Goal: Task Accomplishment & Management: Use online tool/utility

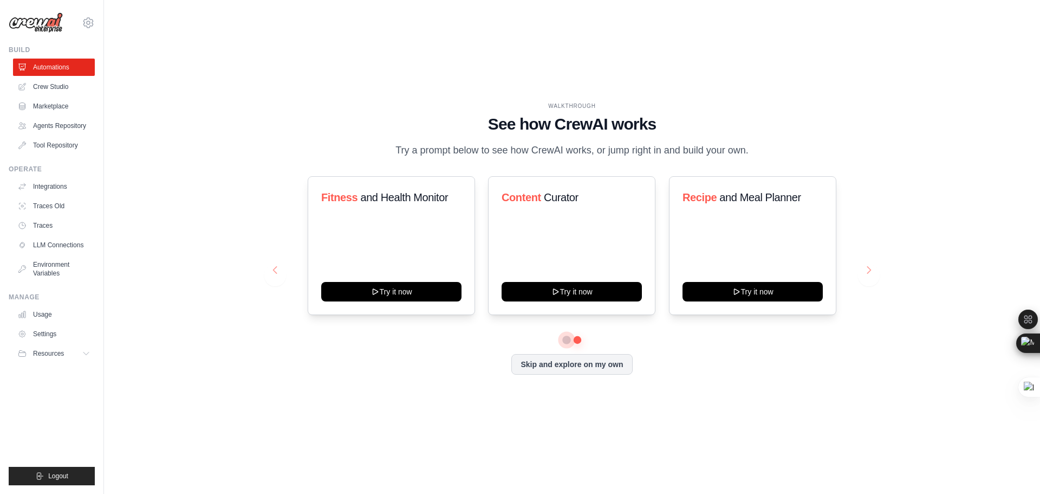
click at [566, 341] on button at bounding box center [566, 339] width 9 height 9
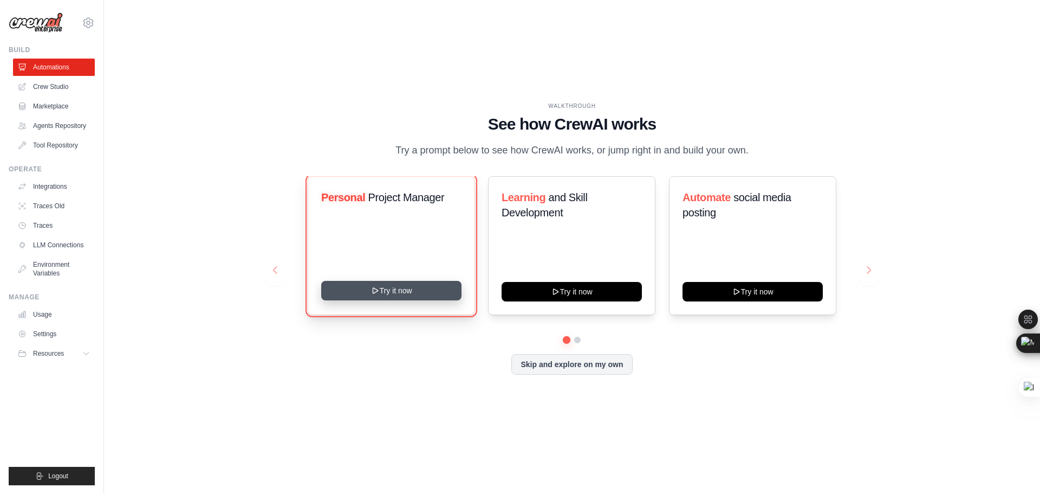
click at [424, 293] on button "Try it now" at bounding box center [391, 291] width 140 height 20
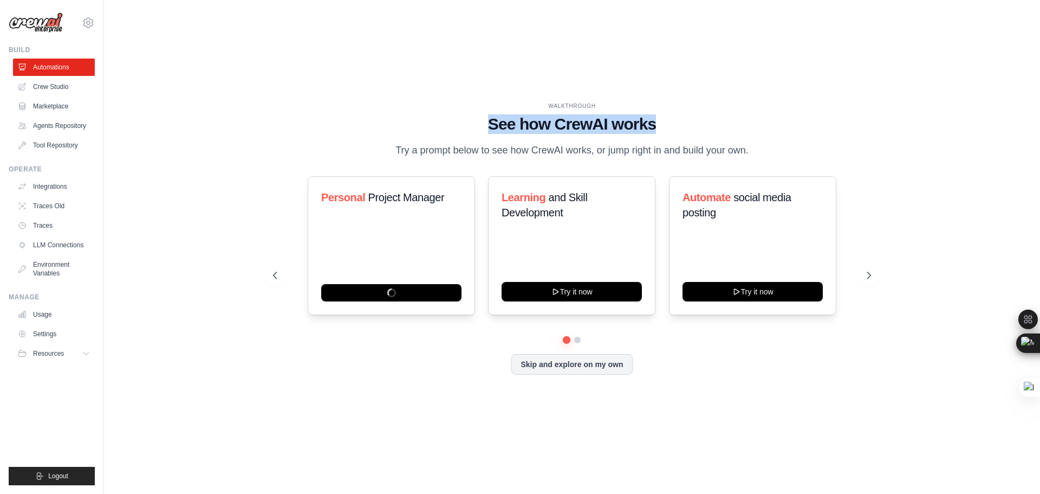
drag, startPoint x: 477, startPoint y: 125, endPoint x: 659, endPoint y: 126, distance: 182.0
click at [659, 126] on h1 "See how CrewAI works" at bounding box center [572, 124] width 598 height 20
click at [747, 122] on h1 "See how CrewAI works" at bounding box center [572, 124] width 598 height 20
drag, startPoint x: 762, startPoint y: 153, endPoint x: 386, endPoint y: 151, distance: 376.5
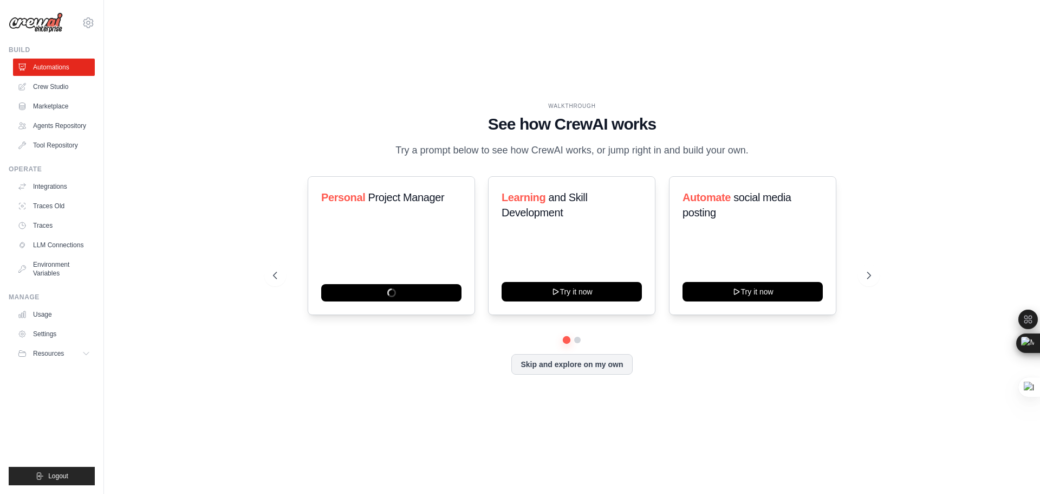
click at [395, 149] on div "WALKTHROUGH See how [PERSON_NAME] works Try a prompt below to see how [PERSON_N…" at bounding box center [572, 130] width 598 height 56
click at [369, 138] on div "WALKTHROUGH See how [PERSON_NAME] works Try a prompt below to see how [PERSON_N…" at bounding box center [572, 130] width 598 height 56
drag, startPoint x: 369, startPoint y: 138, endPoint x: 465, endPoint y: 148, distance: 96.4
click at [465, 148] on div "WALKTHROUGH See how [PERSON_NAME] works Try a prompt below to see how [PERSON_N…" at bounding box center [572, 130] width 598 height 56
click at [388, 134] on div "WALKTHROUGH See how [PERSON_NAME] works Try a prompt below to see how [PERSON_N…" at bounding box center [572, 130] width 598 height 56
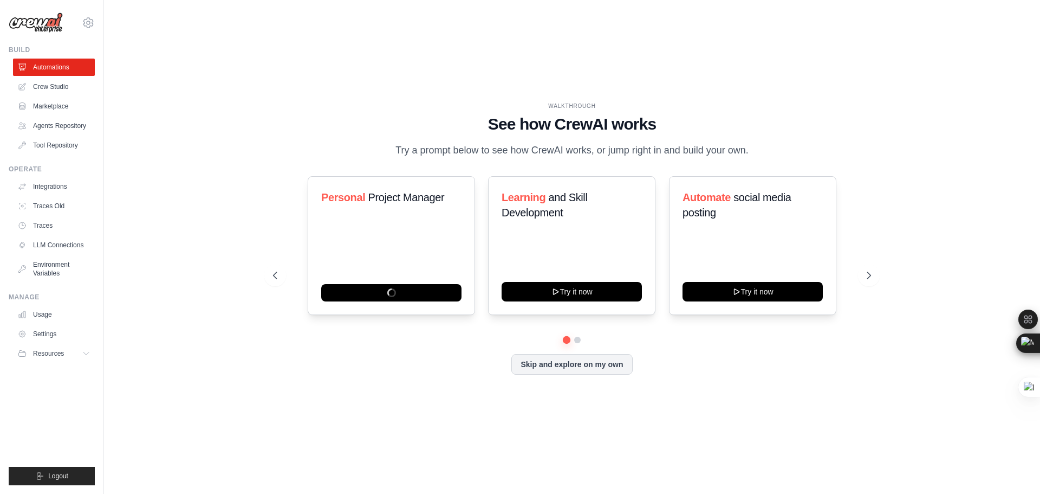
drag, startPoint x: 388, startPoint y: 150, endPoint x: 761, endPoint y: 149, distance: 373.3
click at [761, 149] on div "WALKTHROUGH See how [PERSON_NAME] works Try a prompt below to see how [PERSON_N…" at bounding box center [572, 130] width 598 height 56
drag, startPoint x: 772, startPoint y: 148, endPoint x: 444, endPoint y: 91, distance: 333.2
click at [444, 91] on div "WALKTHROUGH See how [PERSON_NAME] works Try a prompt below to see how [PERSON_N…" at bounding box center [571, 247] width 901 height 472
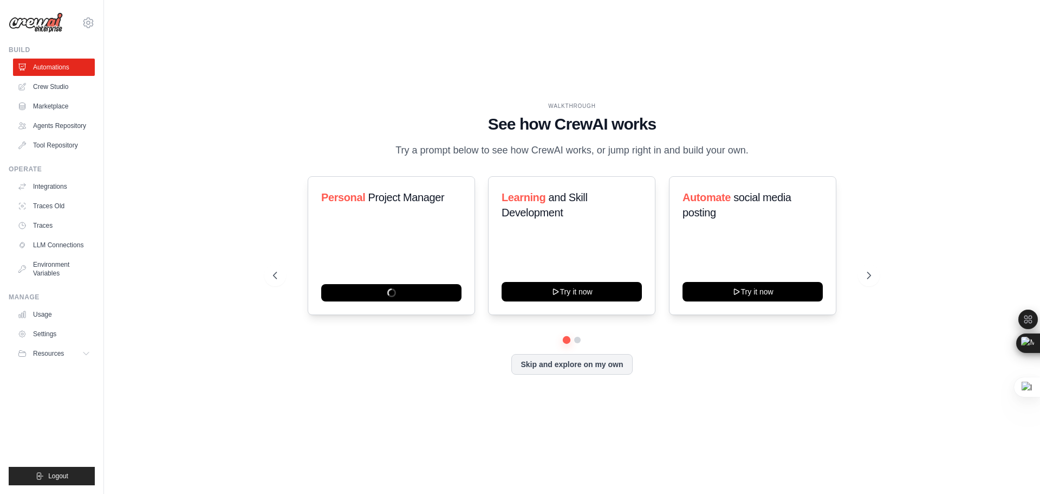
click at [444, 91] on div "WALKTHROUGH See how [PERSON_NAME] works Try a prompt below to see how [PERSON_N…" at bounding box center [571, 247] width 901 height 472
drag, startPoint x: 445, startPoint y: 86, endPoint x: 793, endPoint y: 148, distance: 354.0
click at [793, 148] on div "WALKTHROUGH See how [PERSON_NAME] works Try a prompt below to see how [PERSON_N…" at bounding box center [571, 247] width 901 height 472
click at [793, 148] on div "WALKTHROUGH See how [PERSON_NAME] works Try a prompt below to see how [PERSON_N…" at bounding box center [572, 130] width 598 height 56
click at [577, 337] on button at bounding box center [578, 339] width 8 height 8
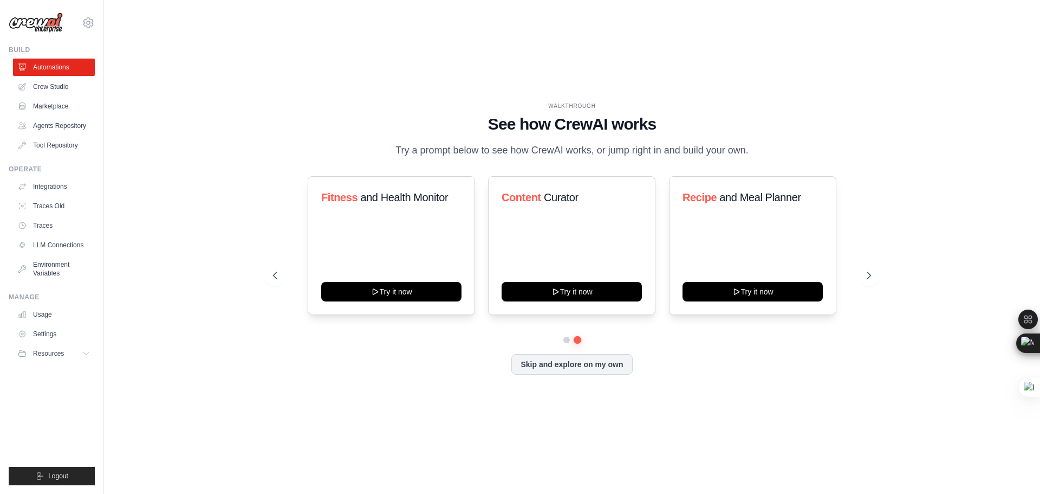
click at [563, 342] on div at bounding box center [572, 339] width 598 height 7
click at [566, 337] on button at bounding box center [567, 339] width 8 height 8
click at [578, 343] on button at bounding box center [578, 339] width 8 height 8
click at [567, 341] on button at bounding box center [567, 339] width 8 height 8
click at [580, 342] on button at bounding box center [578, 339] width 8 height 8
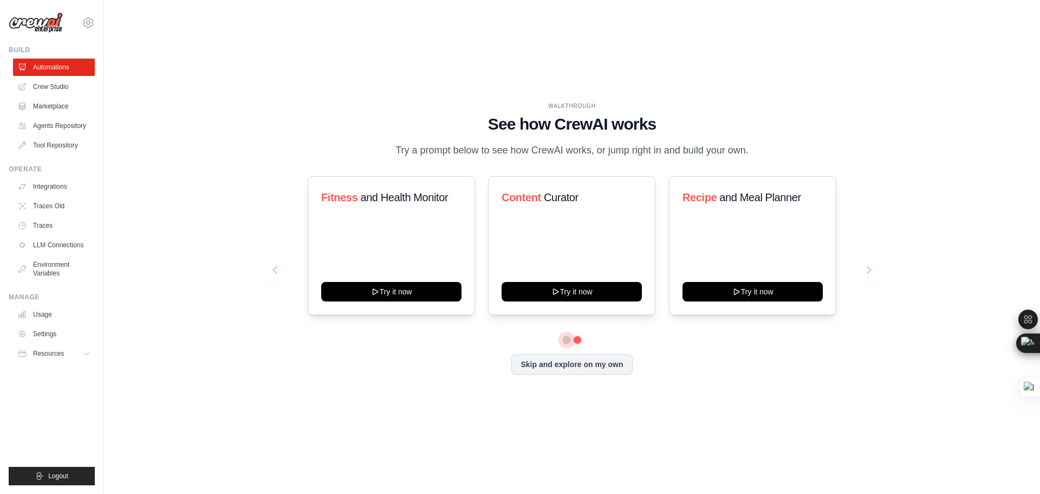
click at [567, 342] on button at bounding box center [567, 339] width 8 height 8
click at [579, 341] on button at bounding box center [578, 339] width 8 height 8
click at [574, 341] on button at bounding box center [578, 339] width 8 height 8
click at [567, 339] on button at bounding box center [567, 339] width 8 height 8
click at [577, 339] on button at bounding box center [578, 339] width 8 height 8
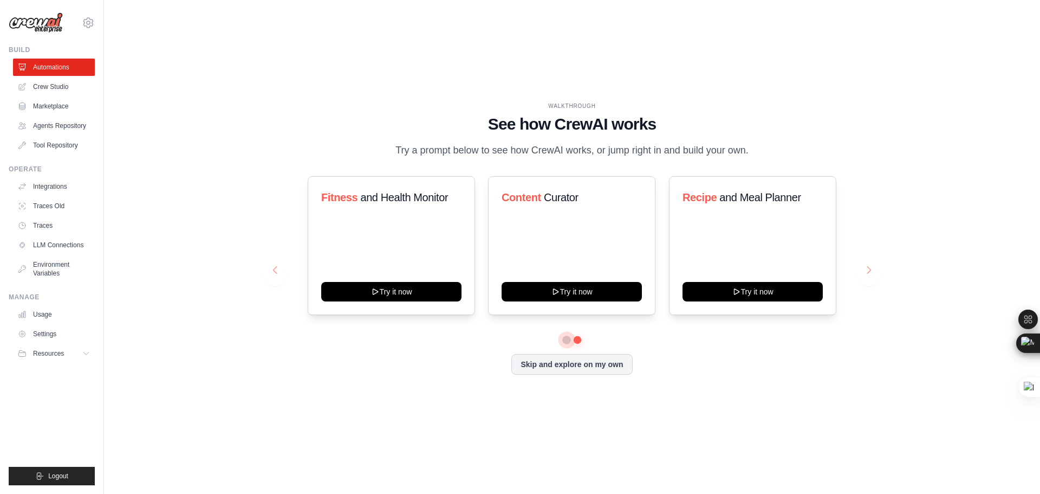
click at [569, 340] on button at bounding box center [567, 339] width 8 height 8
click at [576, 340] on button at bounding box center [578, 339] width 8 height 8
click at [574, 340] on button at bounding box center [578, 339] width 8 height 8
click at [566, 339] on button at bounding box center [567, 339] width 8 height 8
click at [570, 339] on button at bounding box center [567, 339] width 8 height 8
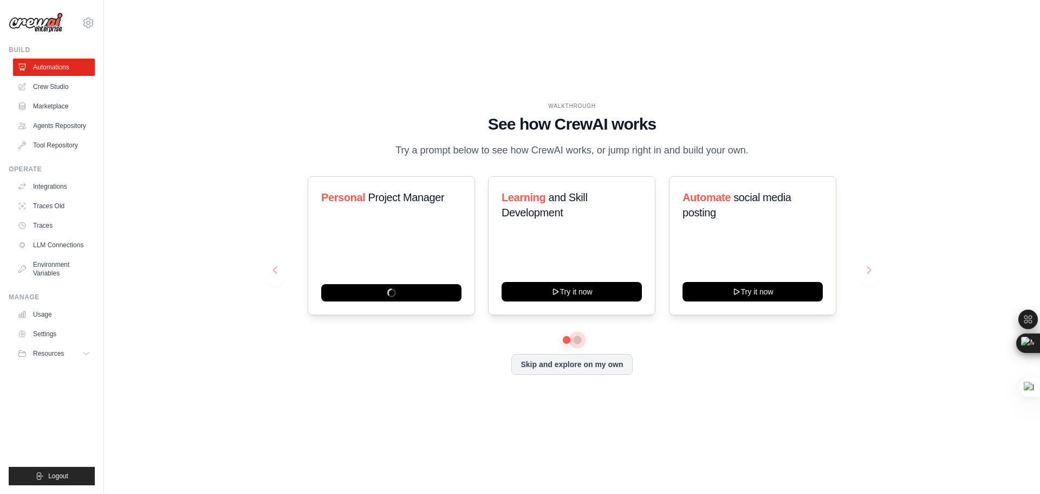
click at [576, 340] on button at bounding box center [578, 339] width 8 height 8
click at [574, 339] on button at bounding box center [578, 339] width 8 height 8
click at [565, 339] on button at bounding box center [567, 339] width 8 height 8
click at [577, 339] on button at bounding box center [578, 339] width 8 height 8
click at [568, 340] on button at bounding box center [567, 339] width 8 height 8
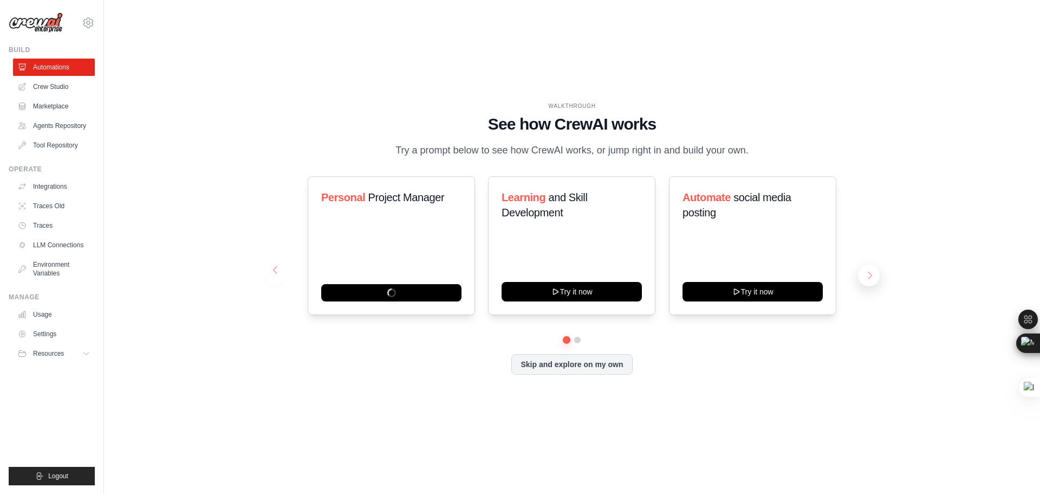
click at [869, 267] on button at bounding box center [869, 275] width 22 height 22
click at [276, 268] on button at bounding box center [275, 275] width 22 height 22
click at [82, 20] on icon at bounding box center [88, 22] width 13 height 13
click at [131, 62] on span "Settings" at bounding box center [136, 67] width 86 height 11
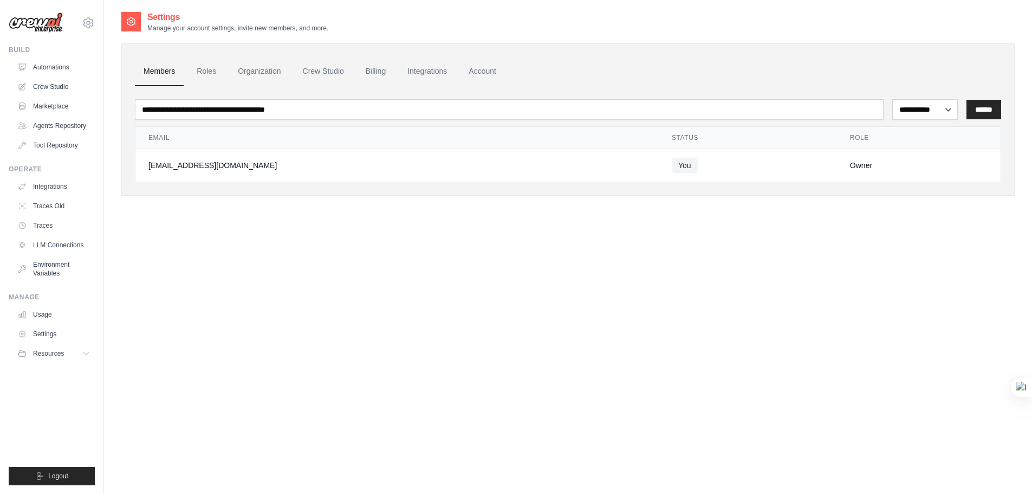
click at [56, 24] on img at bounding box center [36, 22] width 54 height 21
click at [209, 73] on link "Roles" at bounding box center [206, 71] width 37 height 29
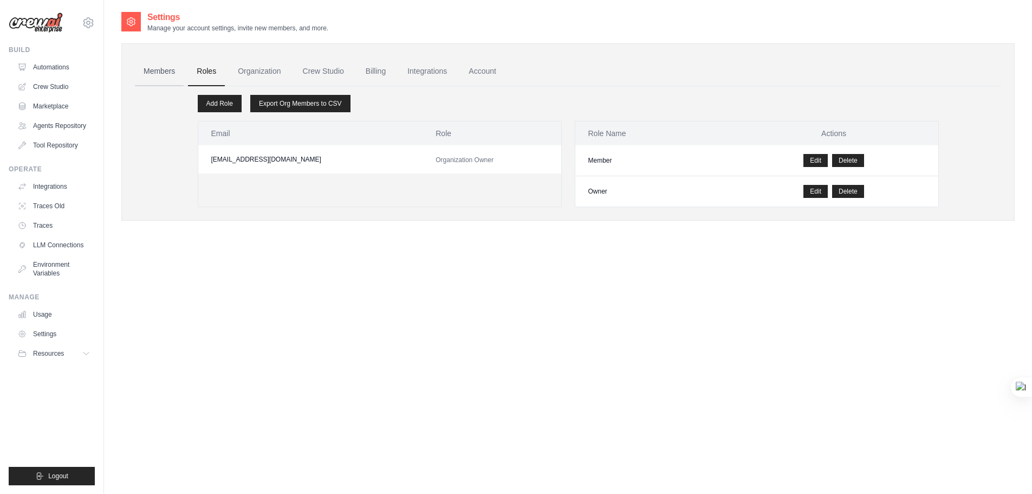
click at [159, 72] on link "Members" at bounding box center [159, 71] width 49 height 29
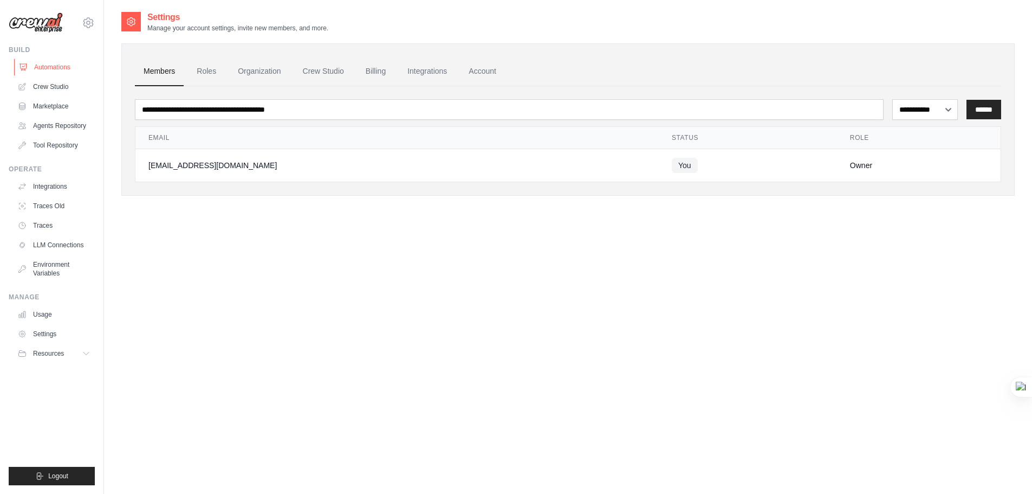
click at [65, 73] on link "Automations" at bounding box center [55, 67] width 82 height 17
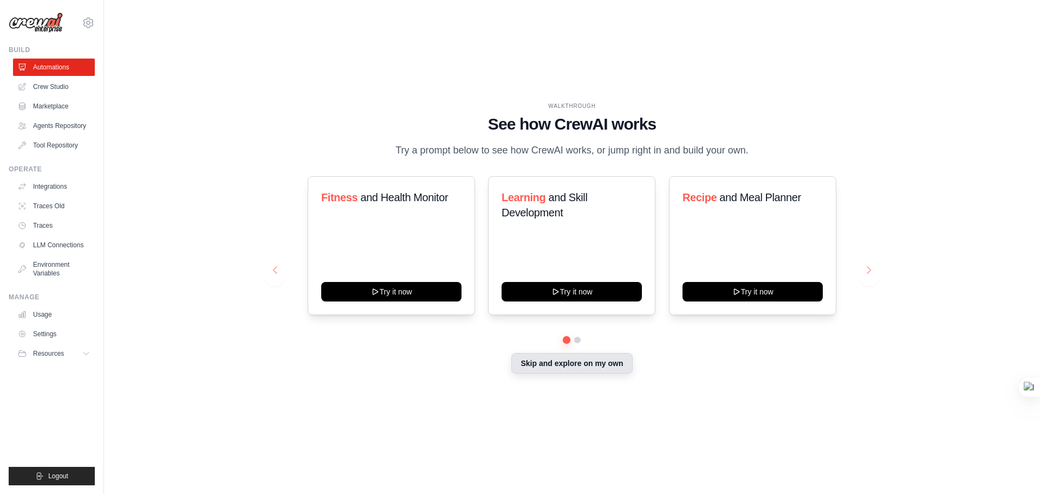
click at [611, 365] on button "Skip and explore on my own" at bounding box center [571, 363] width 121 height 21
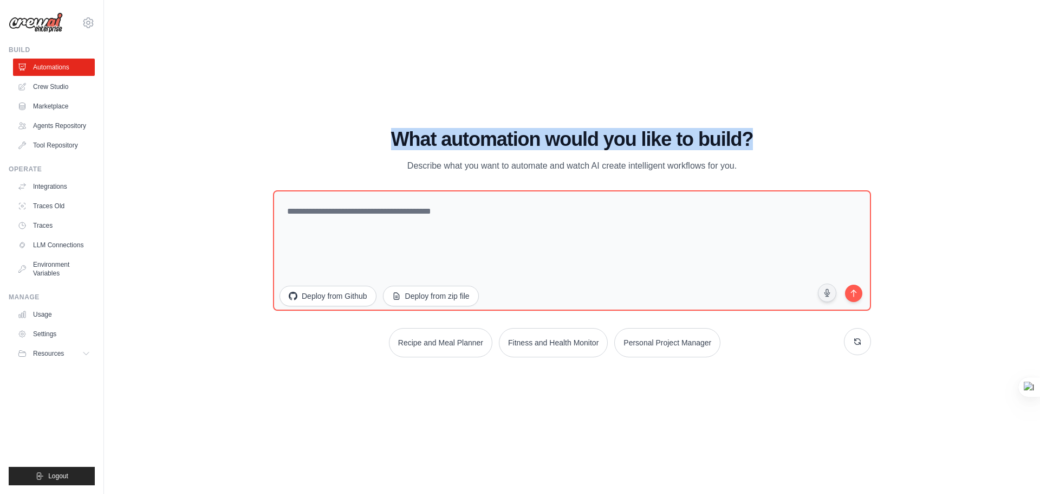
drag, startPoint x: 394, startPoint y: 137, endPoint x: 775, endPoint y: 138, distance: 380.8
click at [775, 138] on h1 "What automation would you like to build?" at bounding box center [572, 139] width 598 height 22
drag, startPoint x: 776, startPoint y: 161, endPoint x: 356, endPoint y: 162, distance: 420.4
click at [356, 162] on div "What automation would you like to build? Describe what you want to automate and…" at bounding box center [572, 150] width 598 height 44
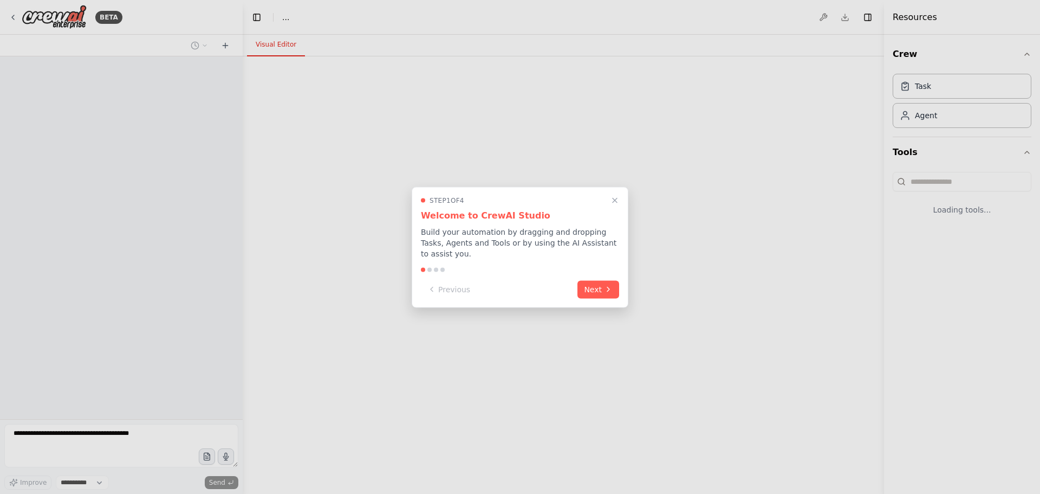
select select "****"
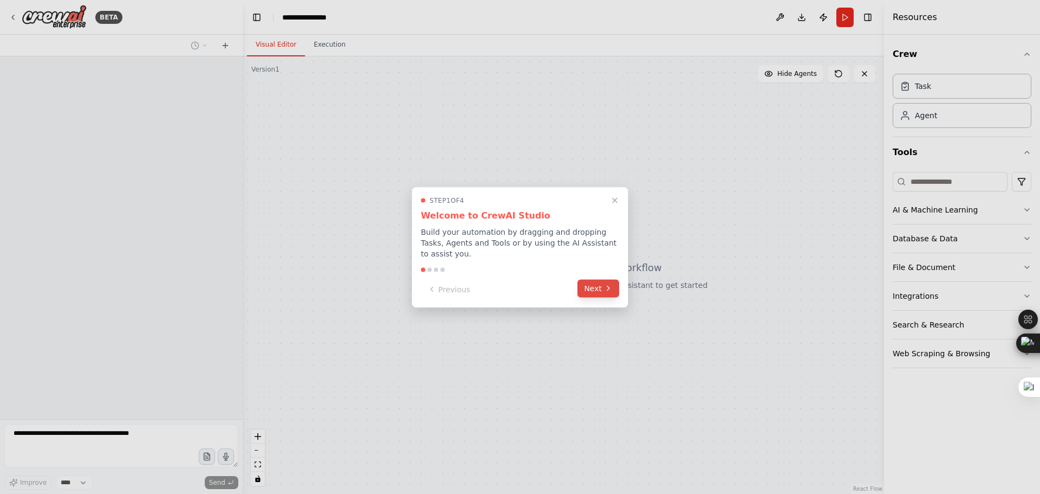
click at [603, 284] on button "Next" at bounding box center [598, 288] width 42 height 18
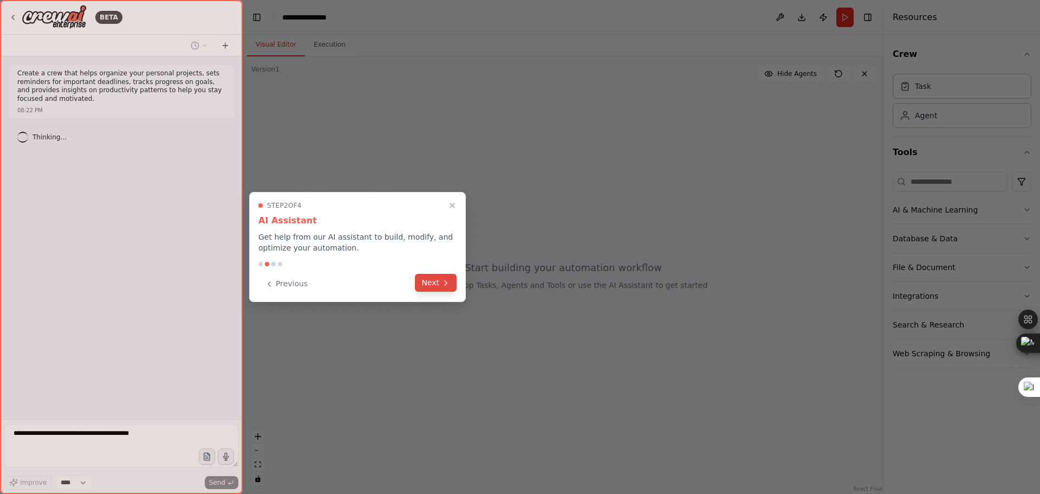
click at [438, 283] on button "Next" at bounding box center [436, 283] width 42 height 18
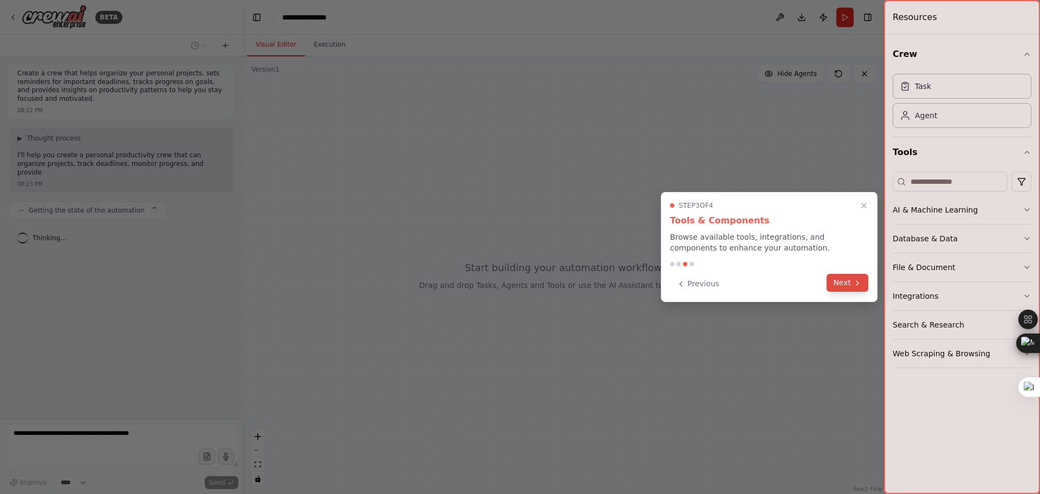
click at [845, 284] on button "Next" at bounding box center [848, 283] width 42 height 18
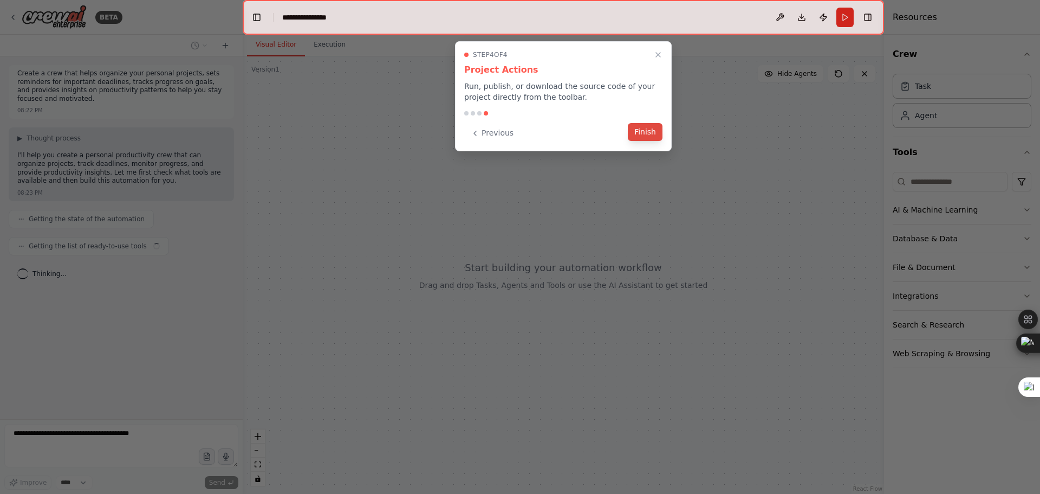
click at [638, 129] on button "Finish" at bounding box center [645, 132] width 35 height 18
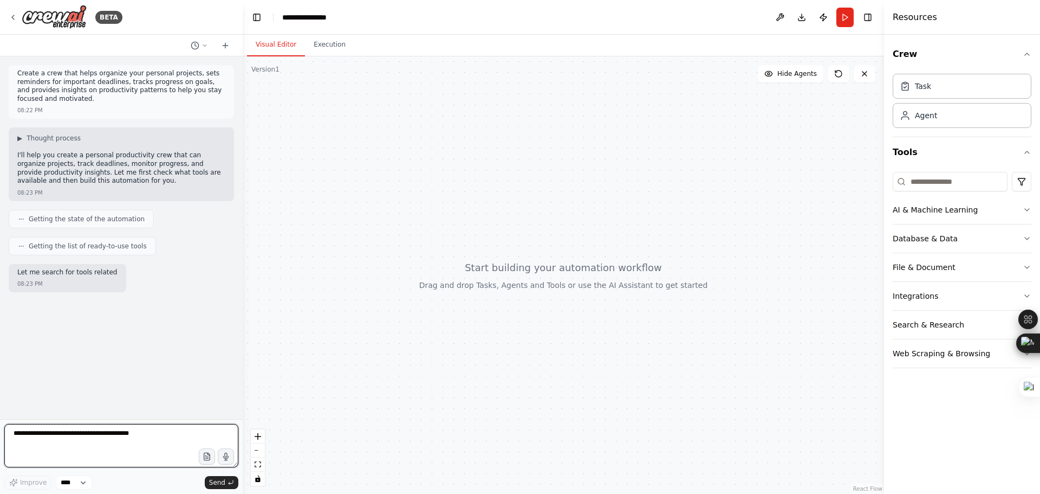
click at [109, 430] on textarea at bounding box center [121, 445] width 234 height 43
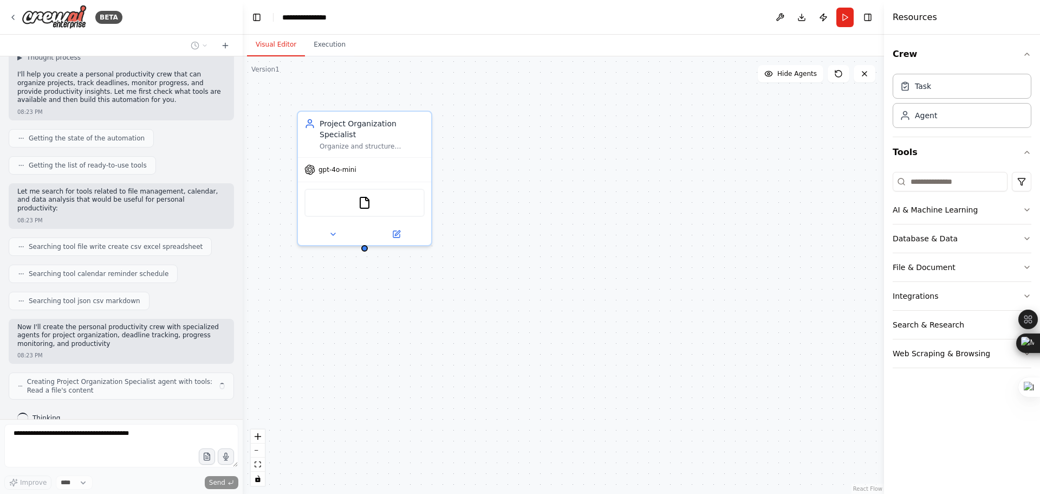
scroll to position [89, 0]
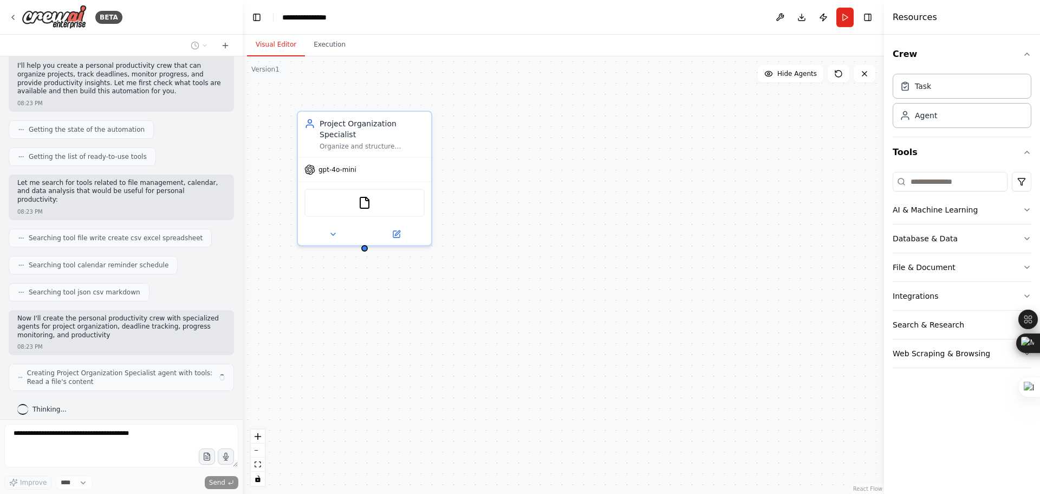
drag, startPoint x: 20, startPoint y: 73, endPoint x: 216, endPoint y: 97, distance: 197.0
click at [216, 97] on div "Create a crew that helps organize your personal projects, sets reminders for im…" at bounding box center [121, 237] width 243 height 362
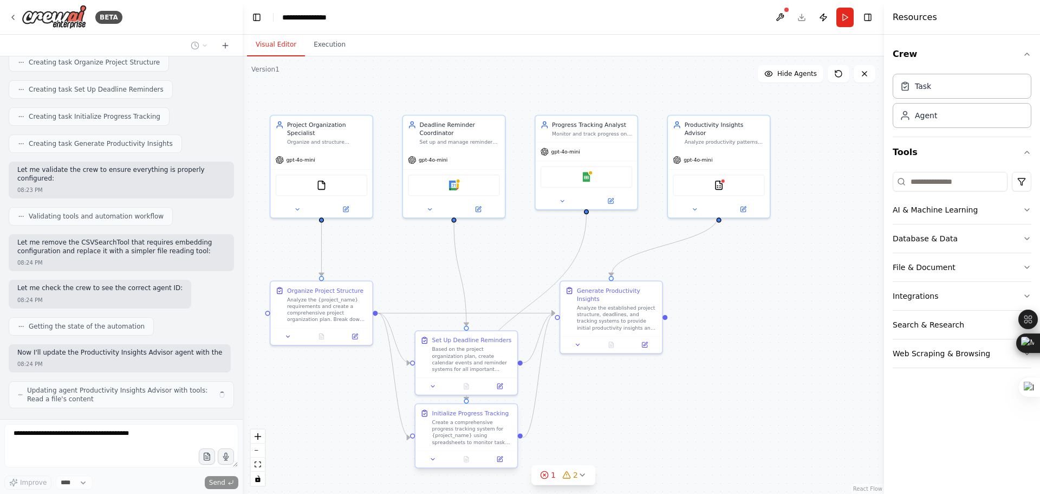
scroll to position [589, 0]
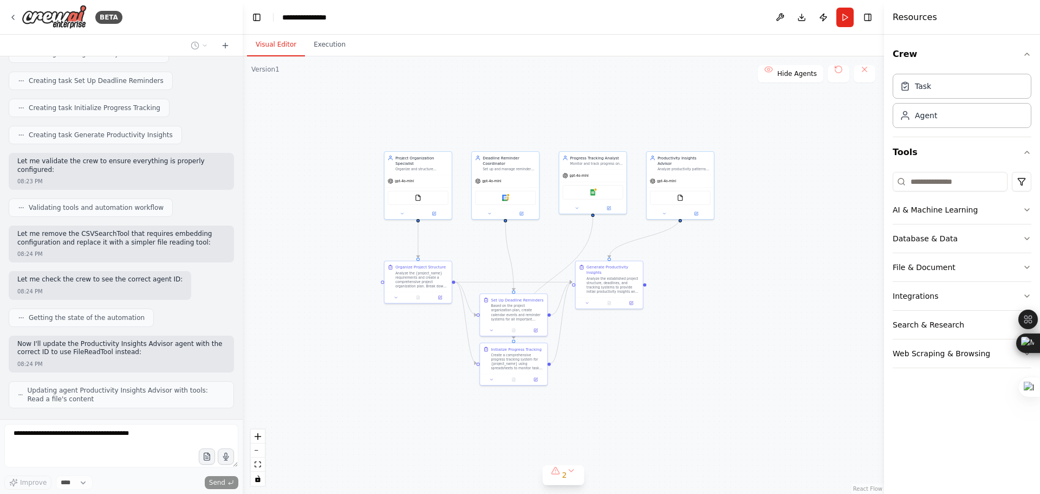
drag, startPoint x: 635, startPoint y: 451, endPoint x: 685, endPoint y: 366, distance: 98.9
click at [685, 366] on div ".deletable-edge-delete-btn { width: 20px; height: 20px; border: 0px solid #ffff…" at bounding box center [563, 274] width 641 height 437
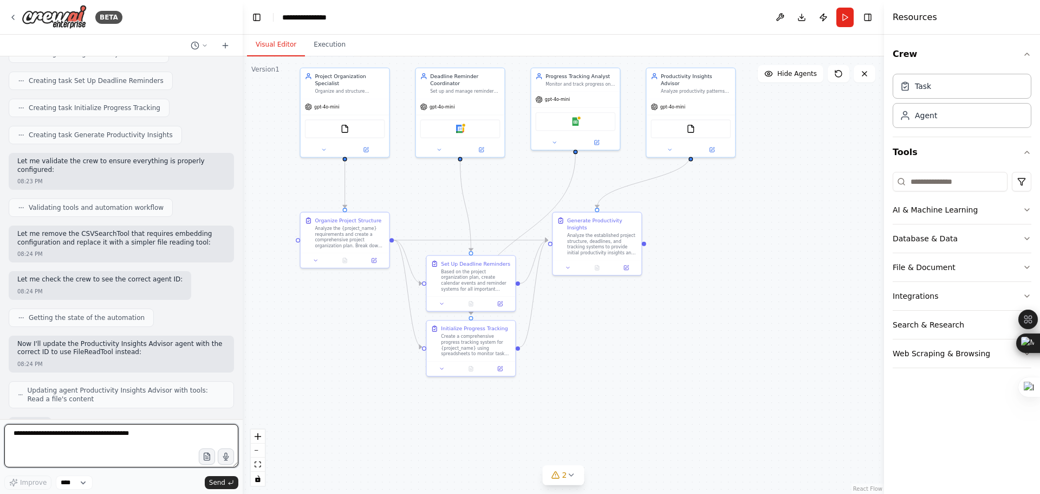
scroll to position [598, 0]
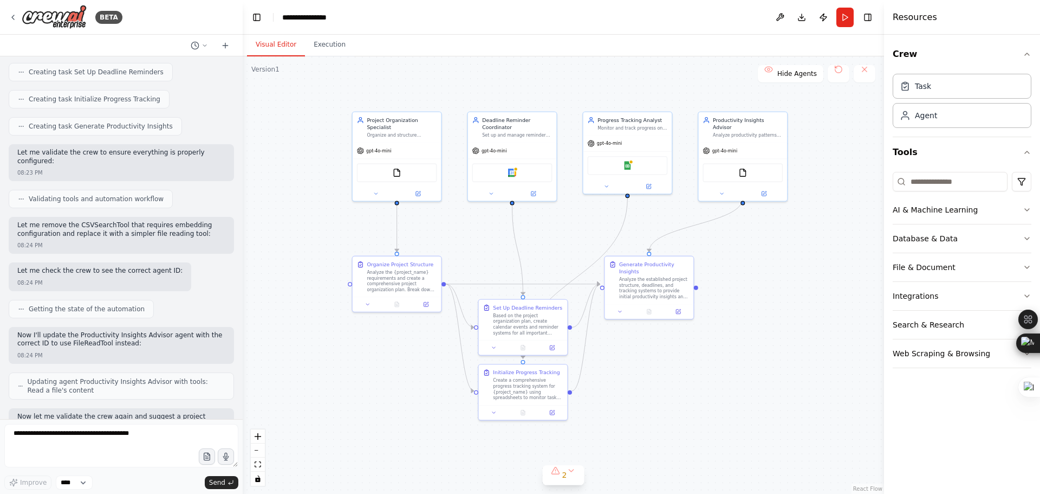
click at [720, 421] on div ".deletable-edge-delete-btn { width: 20px; height: 20px; border: 0px solid #ffff…" at bounding box center [563, 274] width 641 height 437
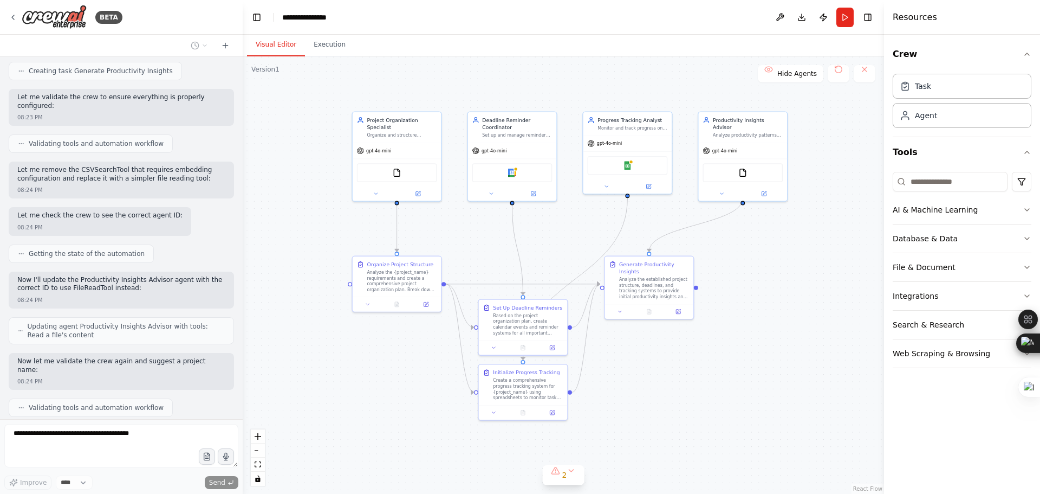
scroll to position [680, 0]
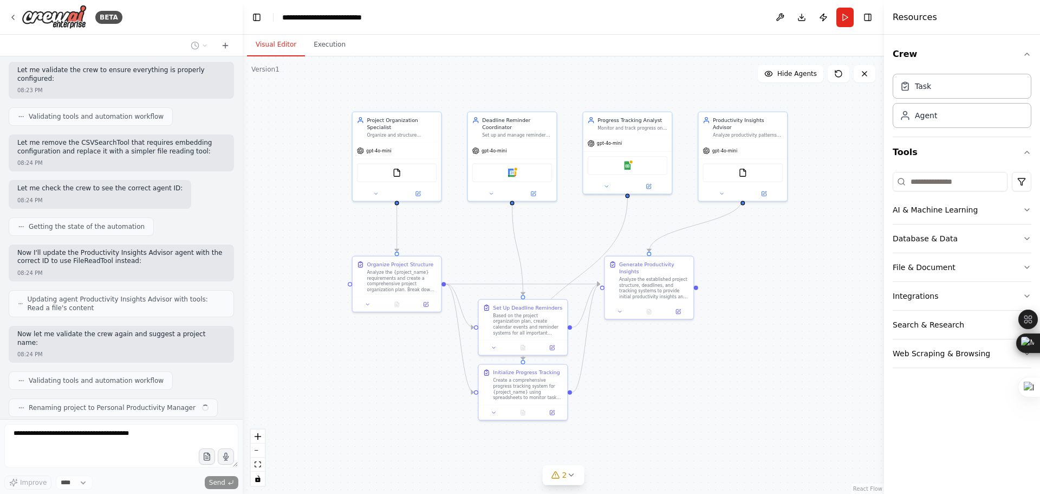
click at [94, 330] on p "Now let me validate the crew again and suggest a project name:" at bounding box center [121, 338] width 208 height 17
click at [187, 330] on p "Now let me validate the crew again and suggest a project name:" at bounding box center [121, 338] width 208 height 17
drag, startPoint x: 187, startPoint y: 306, endPoint x: 20, endPoint y: 303, distance: 166.9
click at [20, 326] on div "Now let me validate the crew again and suggest a project name: 08:24 PM" at bounding box center [121, 344] width 225 height 37
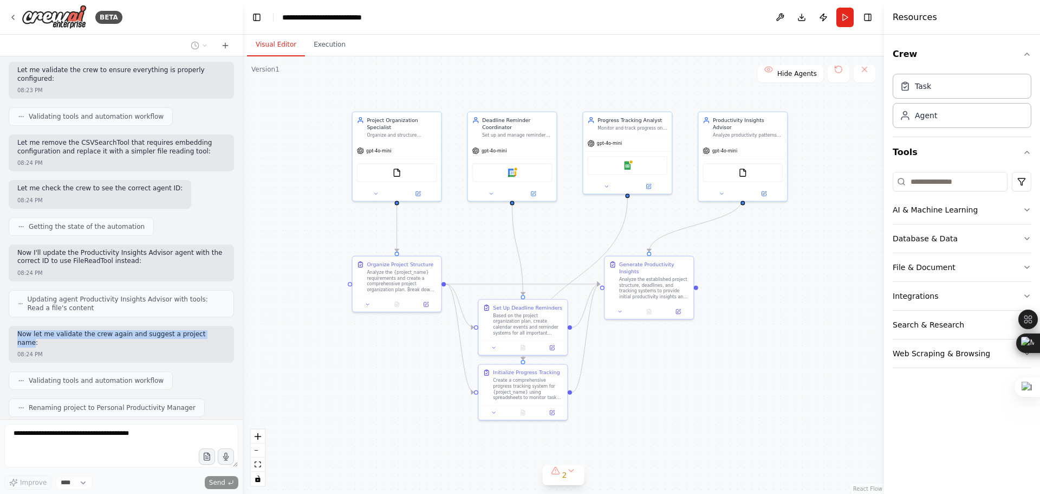
click at [748, 403] on div ".deletable-edge-delete-btn { width: 20px; height: 20px; border: 0px solid #ffff…" at bounding box center [563, 274] width 641 height 437
click at [1008, 217] on button "AI & Machine Learning" at bounding box center [962, 210] width 139 height 28
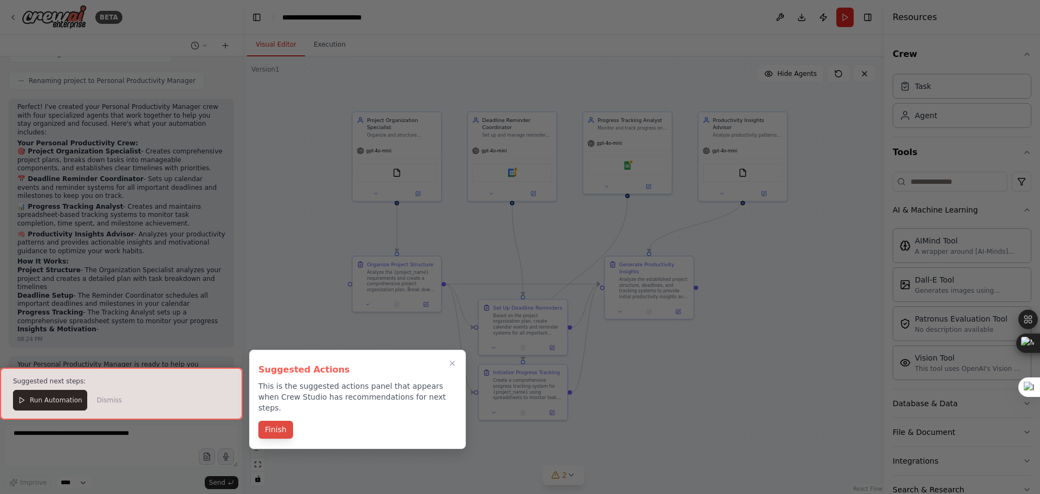
click at [273, 420] on button "Finish" at bounding box center [275, 429] width 35 height 18
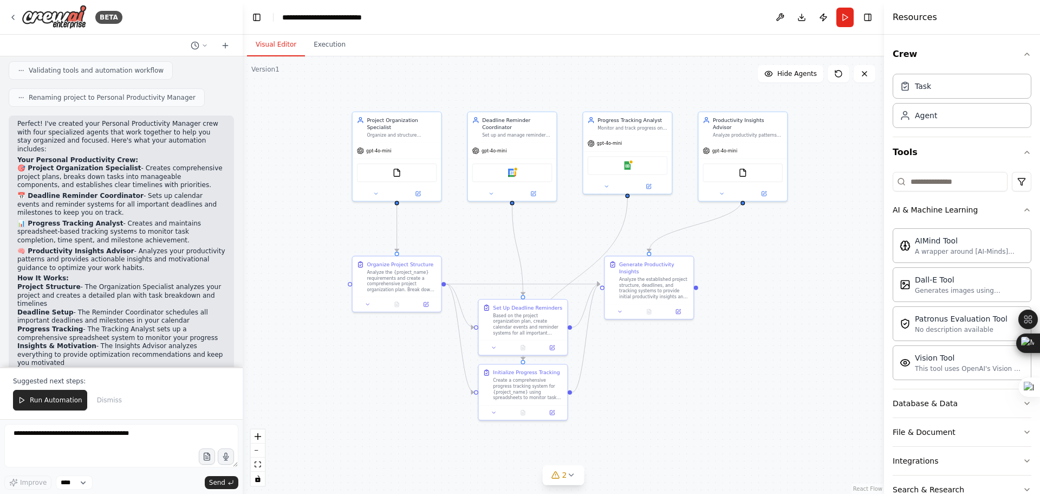
scroll to position [1021, 0]
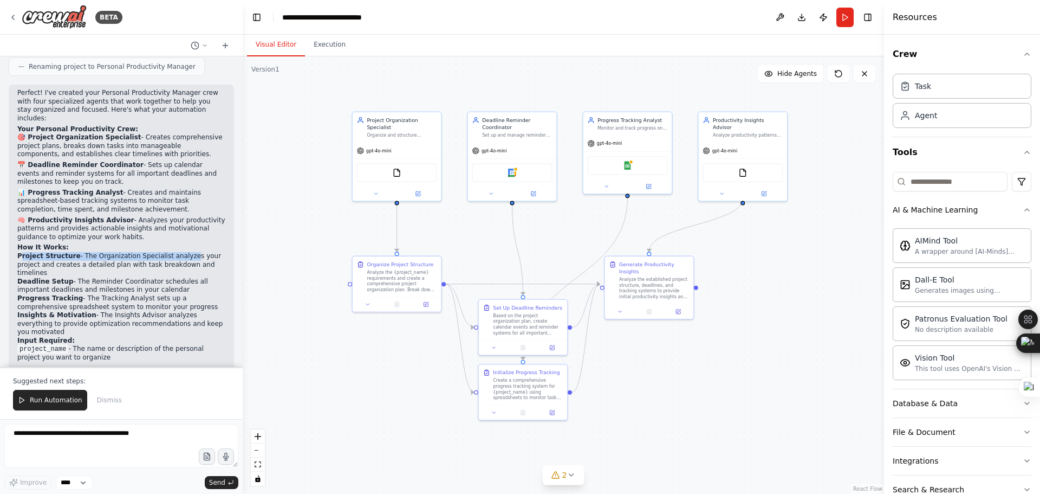
drag, startPoint x: 20, startPoint y: 215, endPoint x: 175, endPoint y: 212, distance: 155.0
click at [172, 252] on li "Project Structure - The Organization Specialist analyzes your project and creat…" at bounding box center [121, 264] width 208 height 25
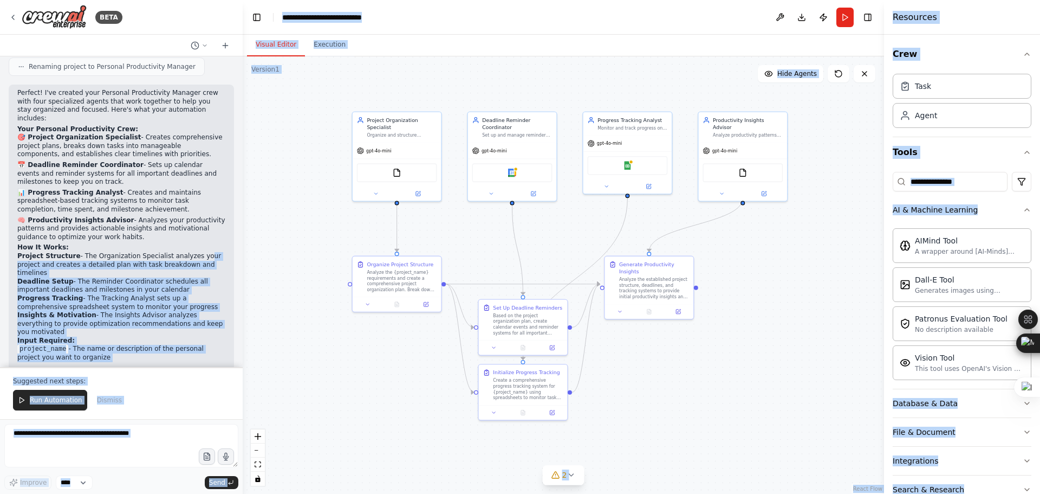
drag, startPoint x: 190, startPoint y: 217, endPoint x: 206, endPoint y: 224, distance: 17.7
click at [206, 224] on body "BETA Create a crew that helps organize your personal projects, sets reminders f…" at bounding box center [520, 247] width 1040 height 494
click at [206, 493] on div at bounding box center [520, 494] width 1040 height 0
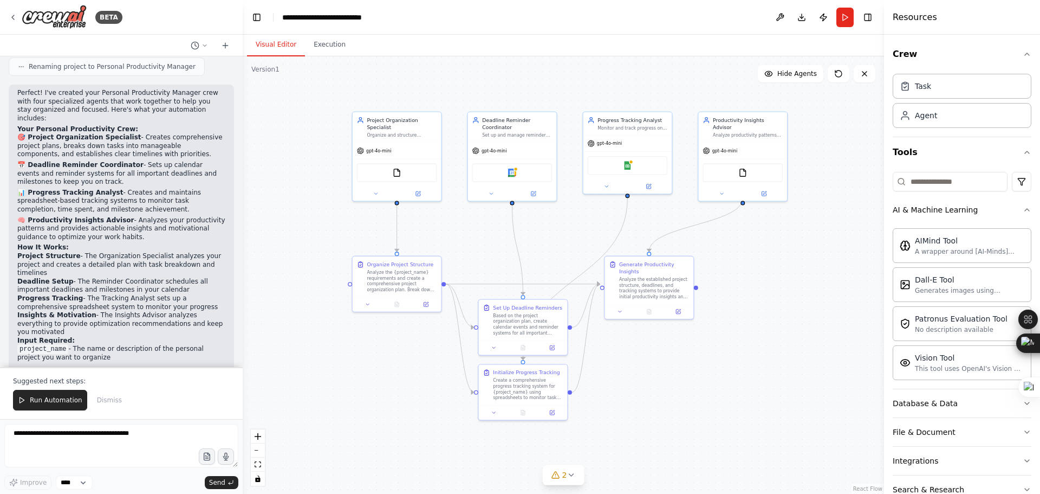
click at [70, 294] on li "Progress Tracking - The Tracking Analyst sets up a comprehensive spreadsheet sy…" at bounding box center [121, 302] width 208 height 17
click at [47, 397] on span "Run Automation" at bounding box center [56, 399] width 53 height 9
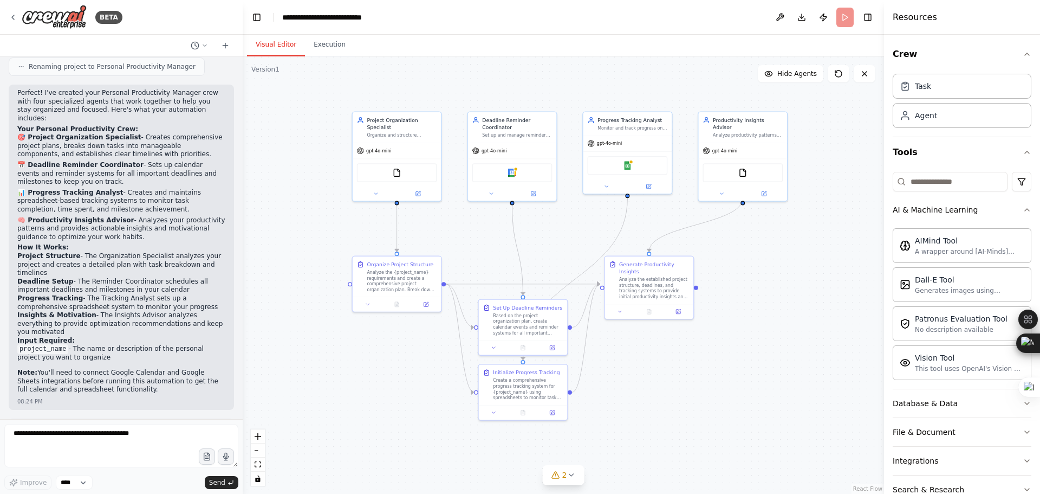
scroll to position [1023, 0]
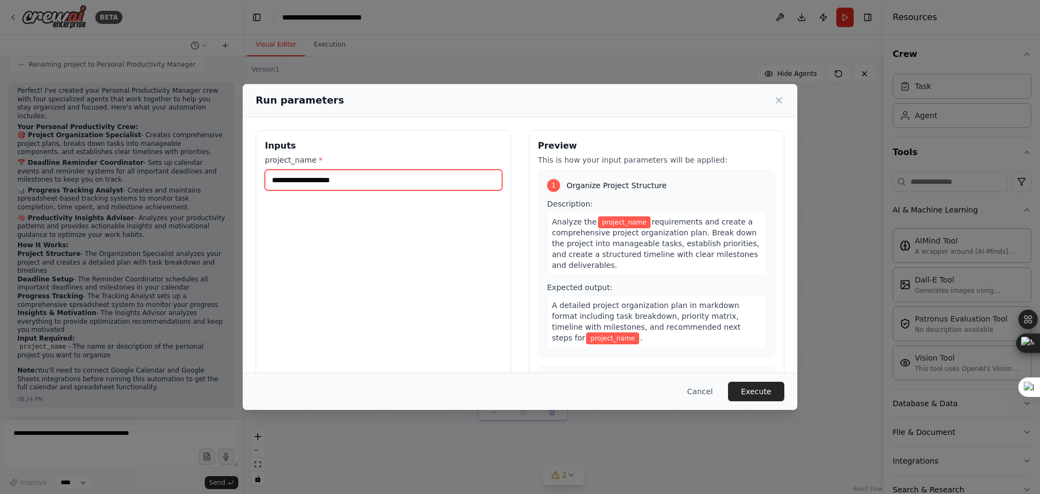
click at [369, 184] on input "project_name *" at bounding box center [383, 180] width 237 height 21
type input "**"
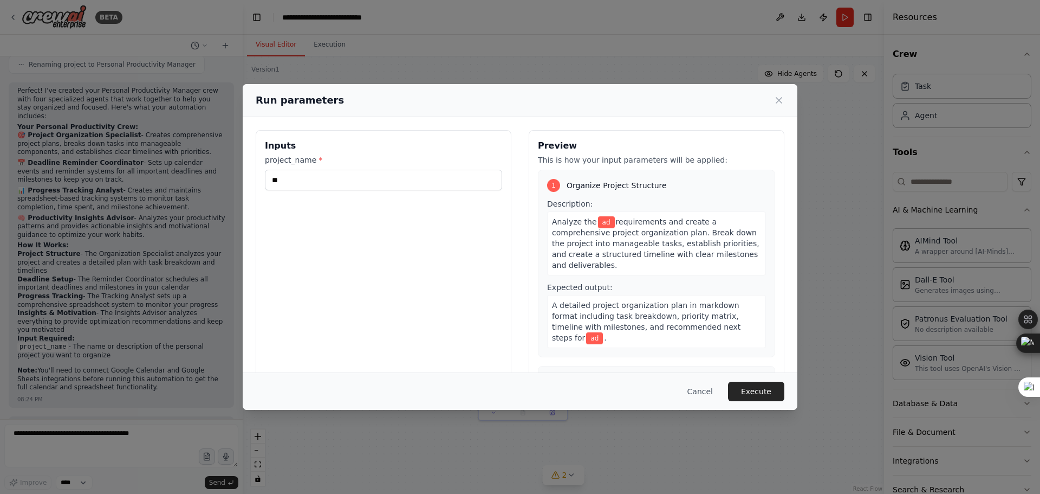
click at [486, 291] on div "Inputs project_name * **" at bounding box center [384, 258] width 256 height 257
click at [778, 393] on button "Execute" at bounding box center [756, 391] width 56 height 20
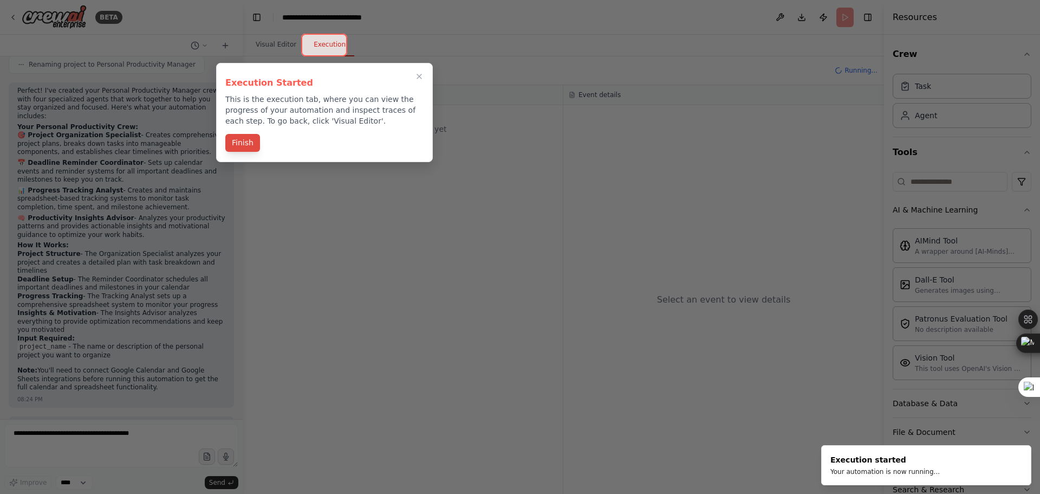
click at [245, 143] on button "Finish" at bounding box center [242, 143] width 35 height 18
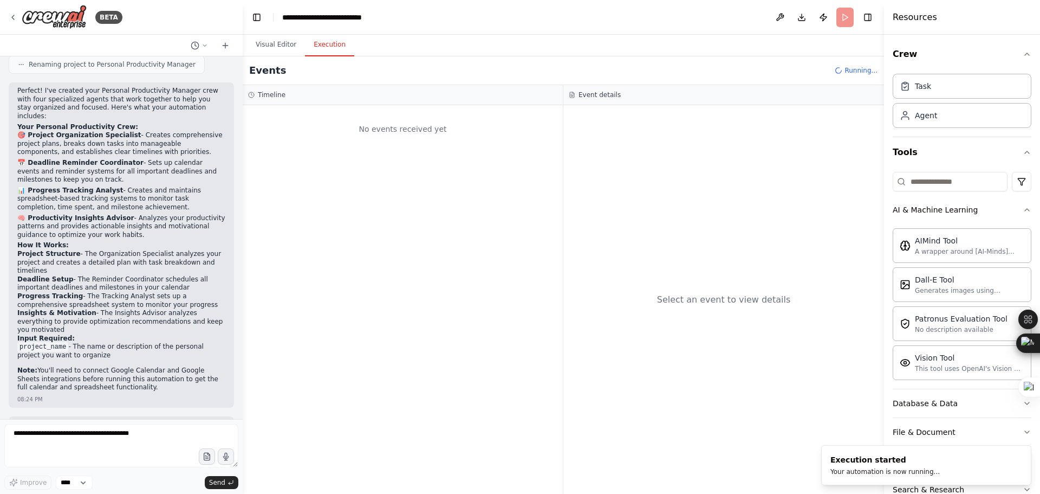
click at [711, 262] on div "Select an event to view details" at bounding box center [723, 299] width 321 height 388
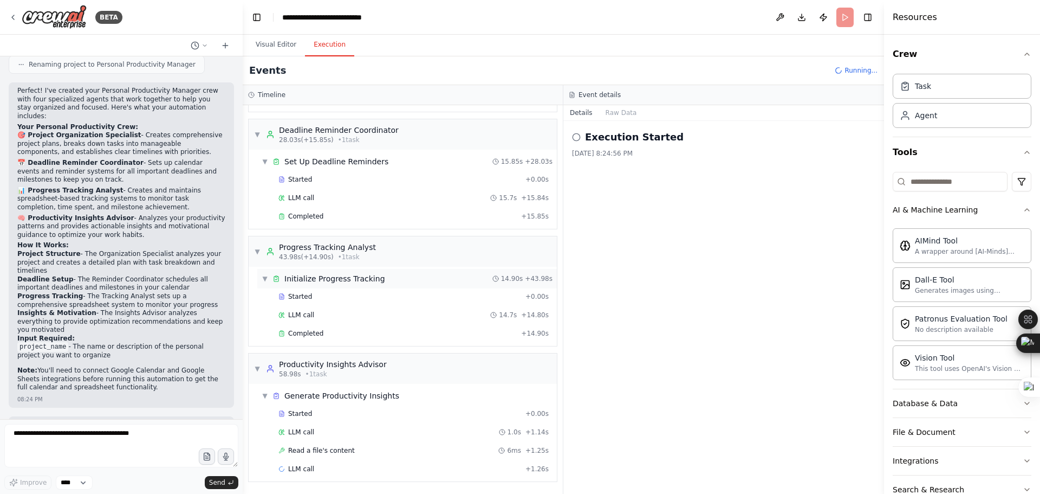
scroll to position [201, 0]
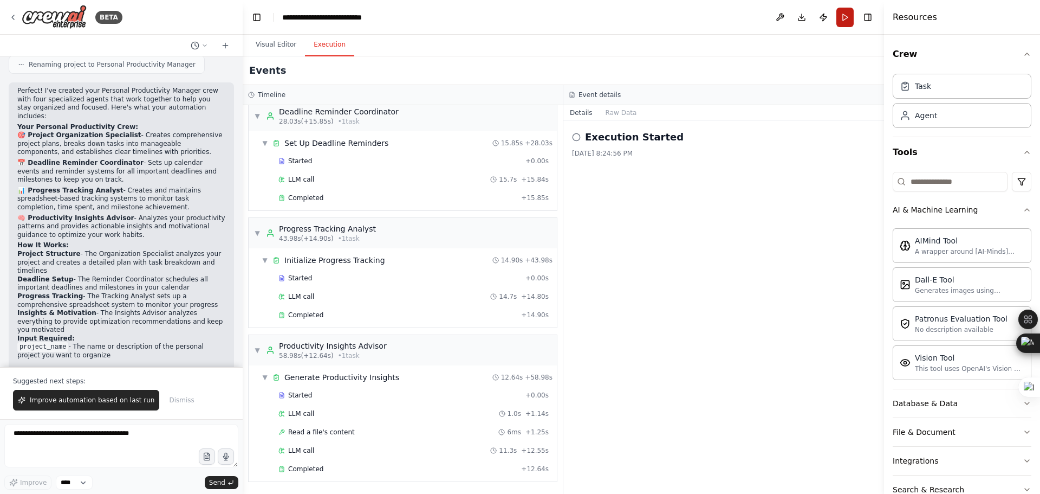
click at [849, 16] on button "Run" at bounding box center [844, 18] width 17 height 20
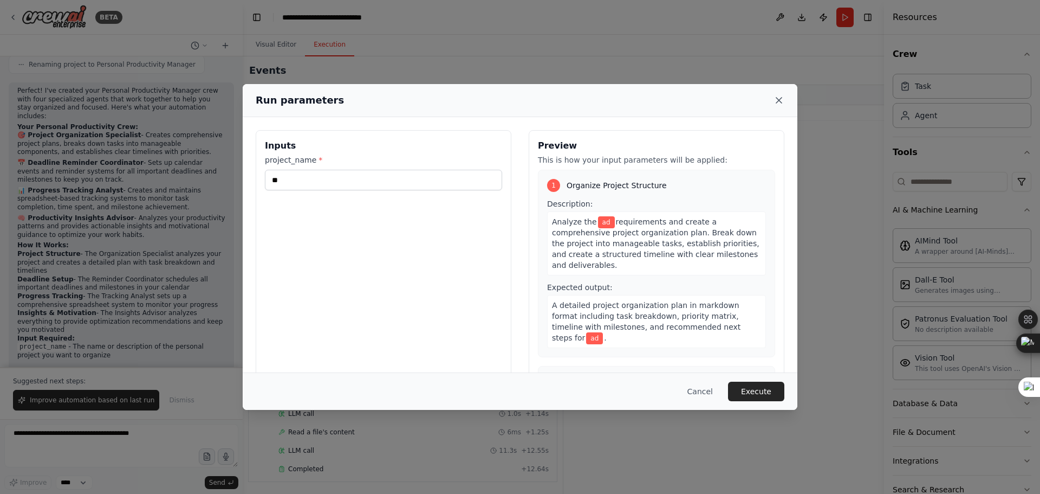
click at [777, 102] on icon at bounding box center [778, 100] width 5 height 5
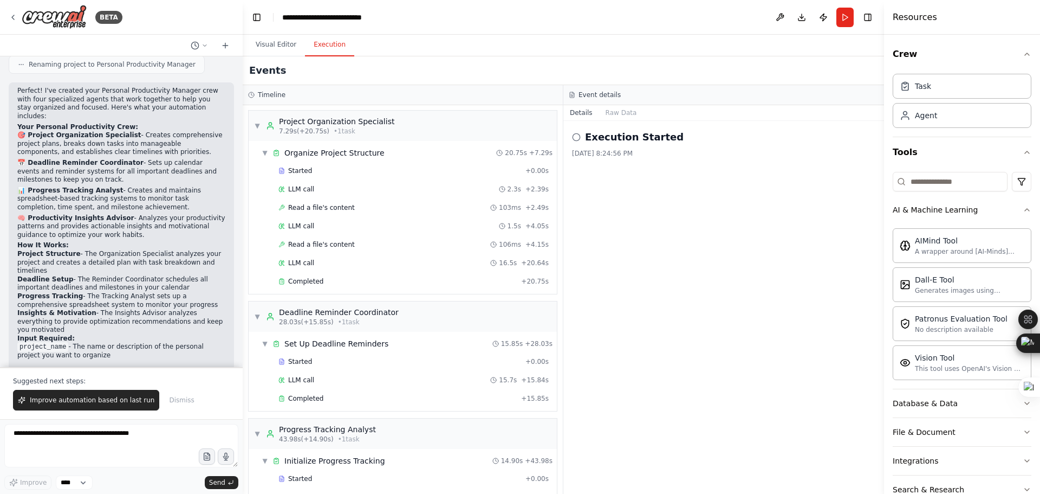
scroll to position [0, 0]
click at [121, 430] on textarea at bounding box center [121, 445] width 234 height 43
click at [607, 175] on div "Execution Started 9/20/2025, 8:24:56 PM" at bounding box center [723, 307] width 321 height 373
click at [574, 140] on circle at bounding box center [576, 136] width 7 height 7
click at [580, 135] on circle at bounding box center [576, 136] width 7 height 7
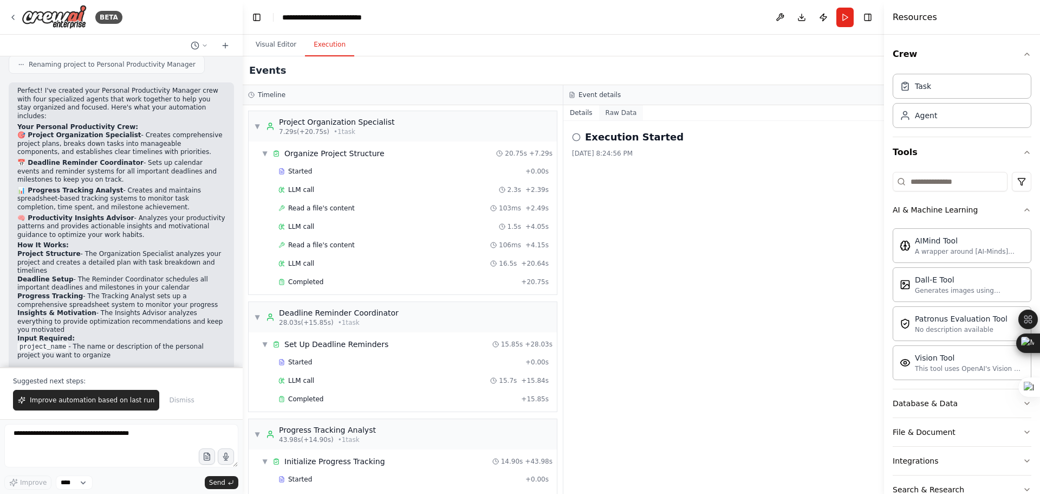
click at [614, 114] on button "Raw Data" at bounding box center [621, 112] width 44 height 15
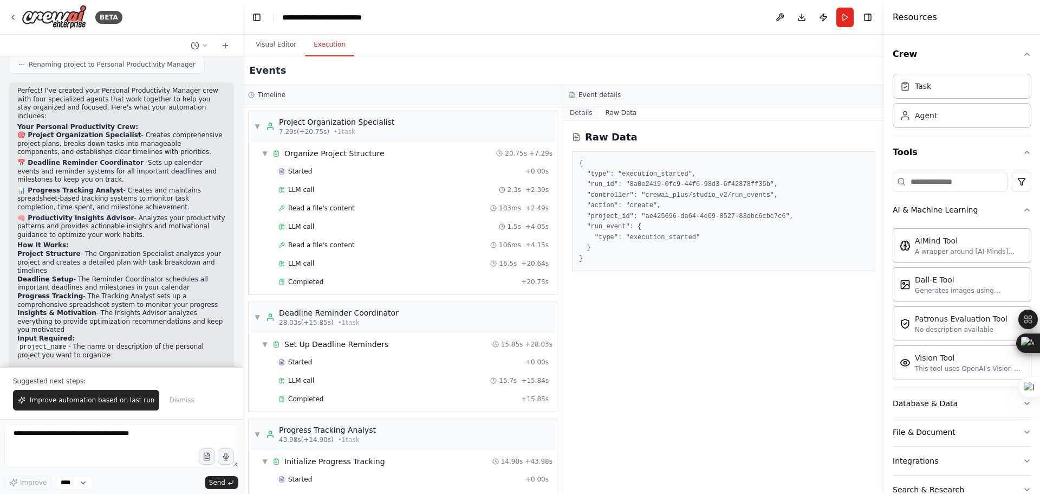
click at [574, 114] on button "Details" at bounding box center [581, 112] width 36 height 15
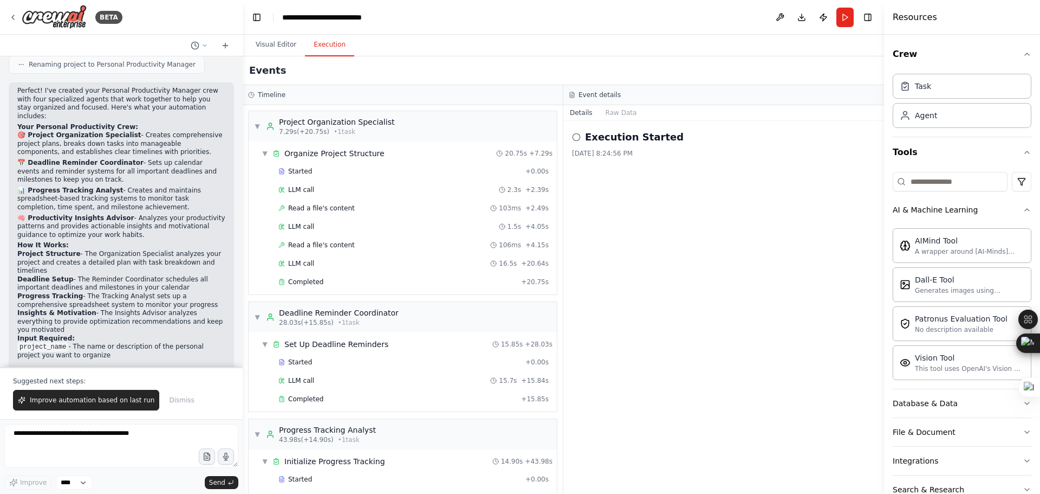
click at [579, 137] on icon at bounding box center [576, 137] width 9 height 9
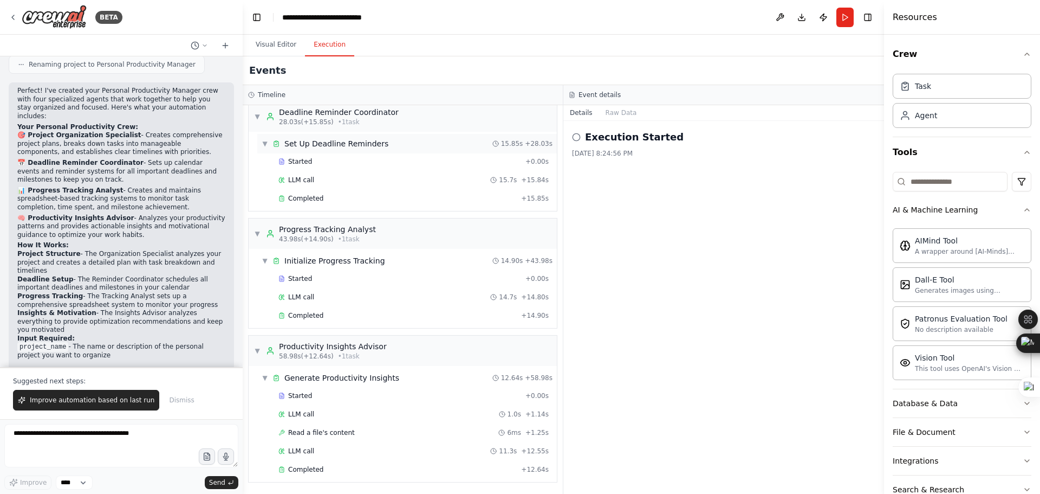
scroll to position [201, 0]
click at [426, 392] on div "Started" at bounding box center [399, 395] width 243 height 9
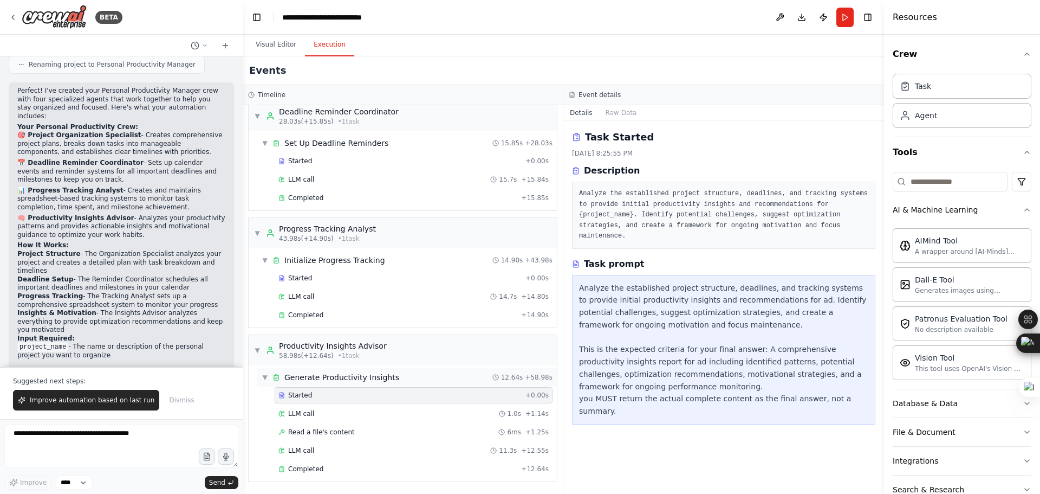
click at [426, 371] on div "▼ Generate Productivity Insights 12.64s + 58.98s" at bounding box center [407, 377] width 300 height 20
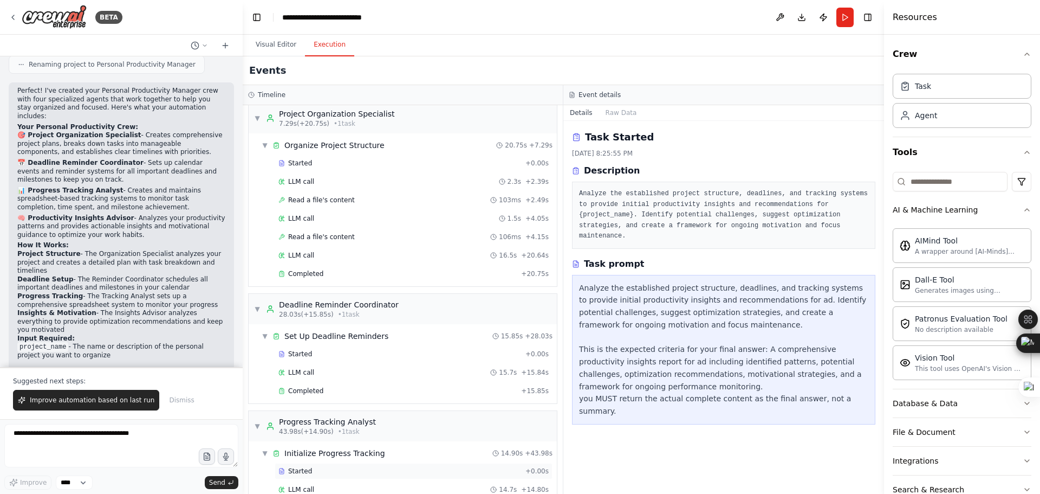
scroll to position [0, 0]
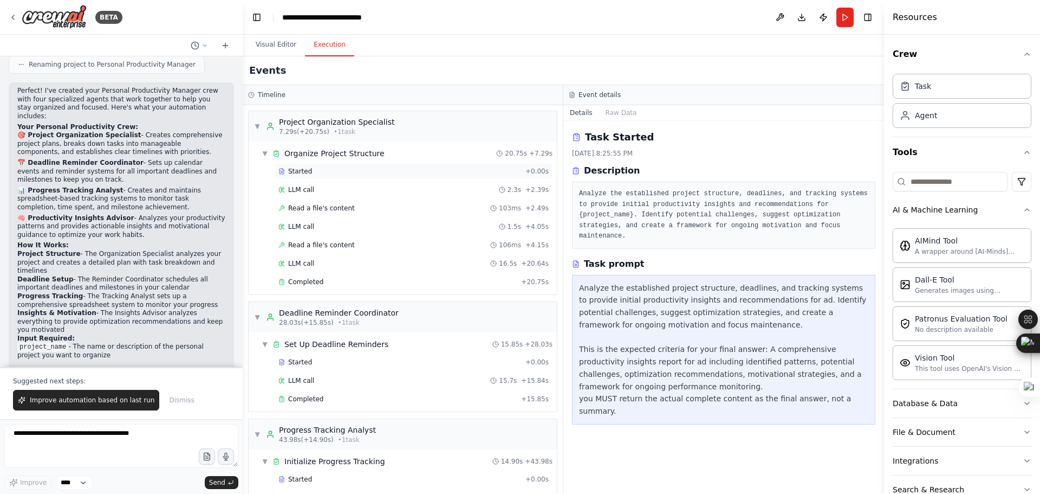
click at [348, 172] on div "Started" at bounding box center [399, 171] width 243 height 9
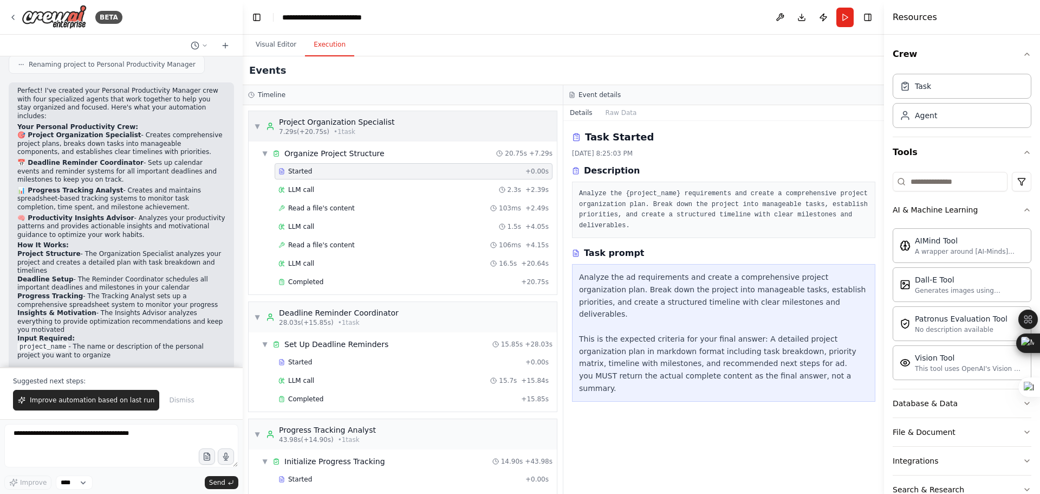
click at [343, 131] on span "• 1 task" at bounding box center [345, 131] width 22 height 9
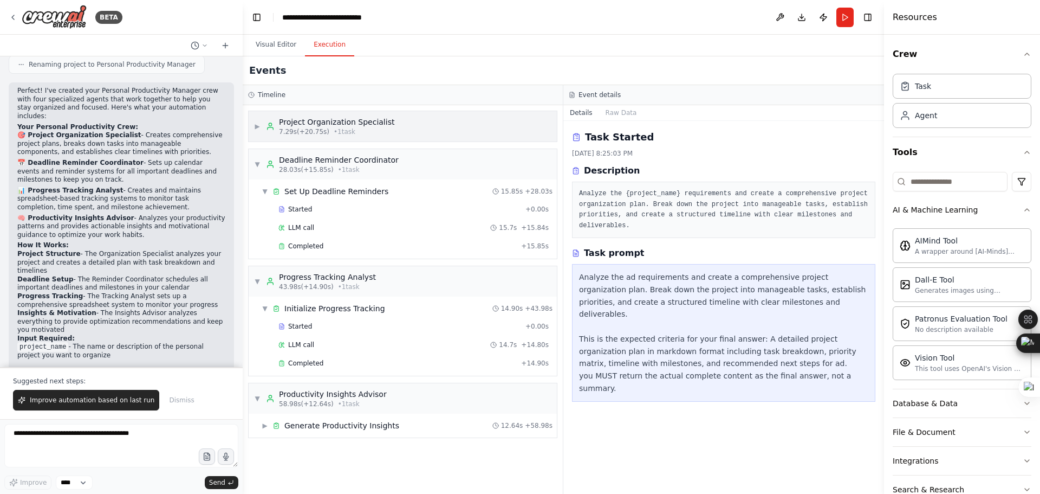
click at [344, 131] on span "• 1 task" at bounding box center [345, 131] width 22 height 9
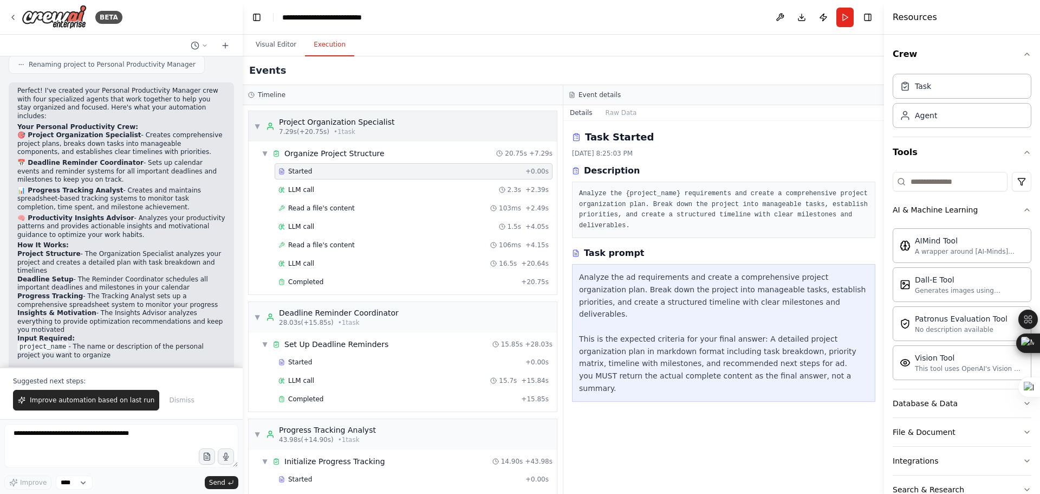
click at [344, 131] on span "• 1 task" at bounding box center [345, 131] width 22 height 9
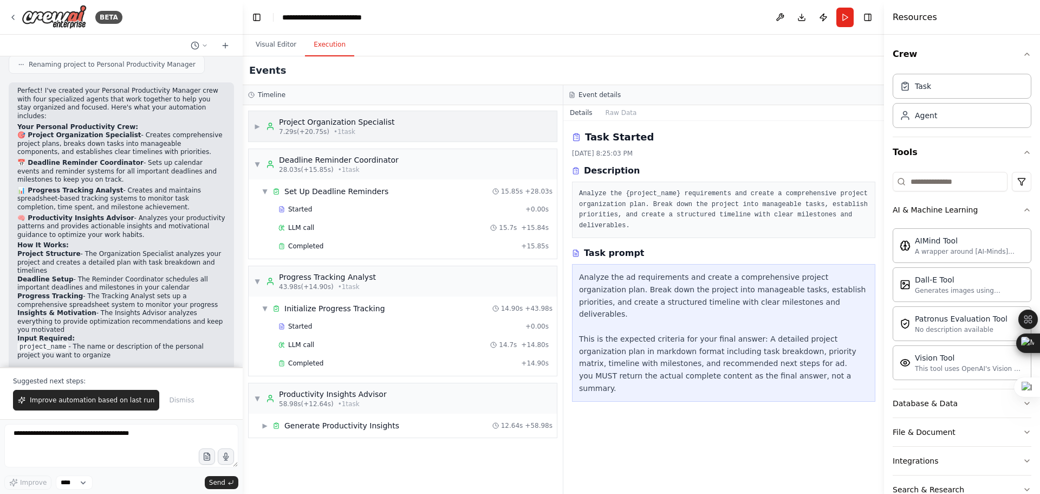
click at [449, 141] on div "▶ Project Organization Specialist 7.29s (+20.75s) • 1 task" at bounding box center [403, 126] width 308 height 30
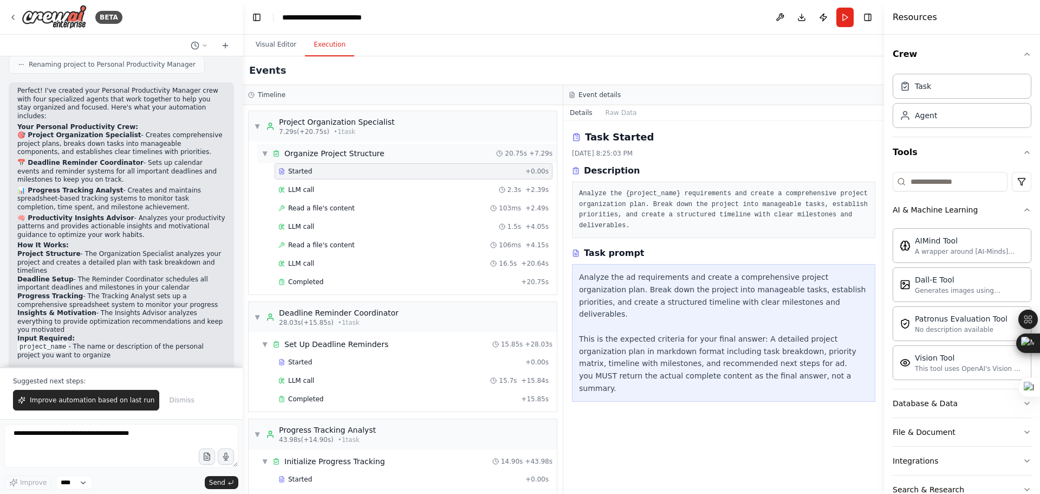
click at [403, 155] on div "▼ Organize Project Structure 20.75s + 7.29s" at bounding box center [407, 154] width 300 height 20
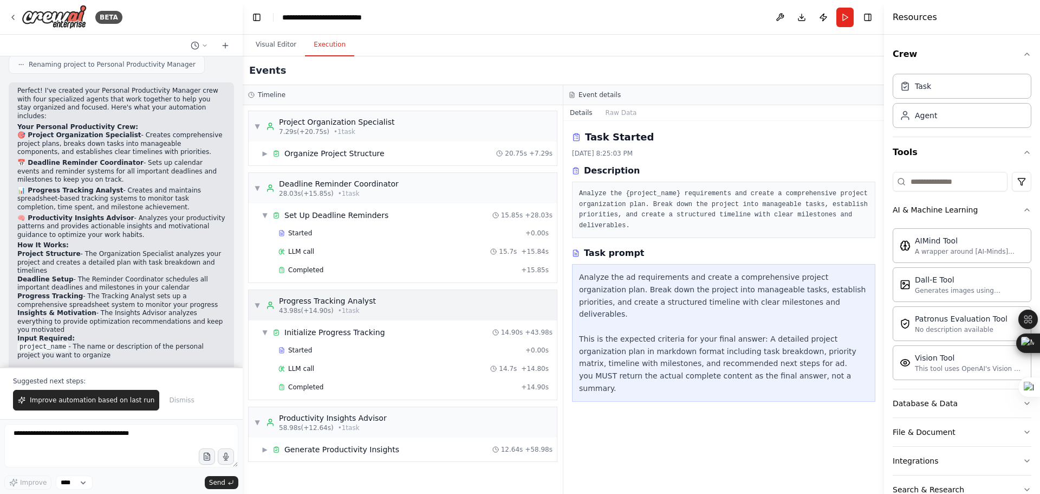
click at [342, 307] on span "• 1 task" at bounding box center [349, 310] width 22 height 9
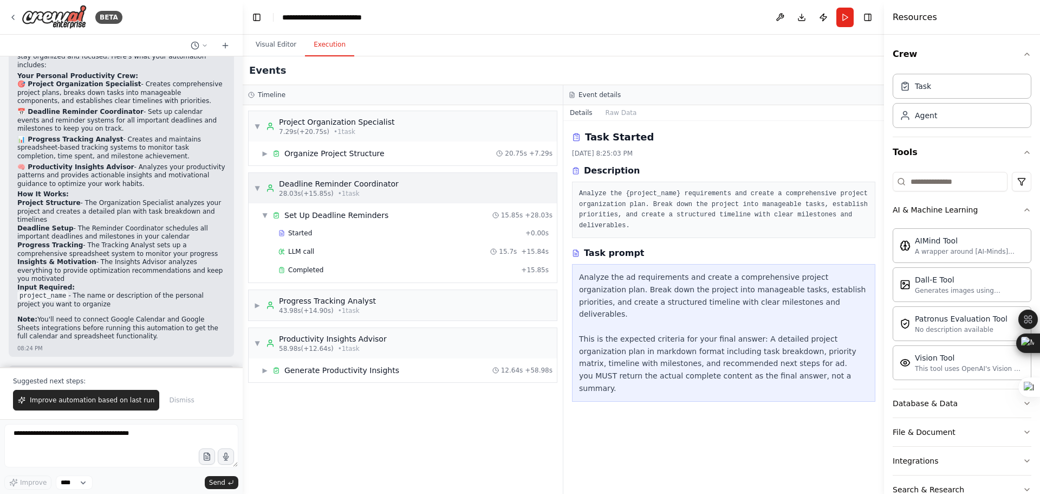
scroll to position [1075, 0]
click at [280, 46] on button "Visual Editor" at bounding box center [276, 45] width 58 height 23
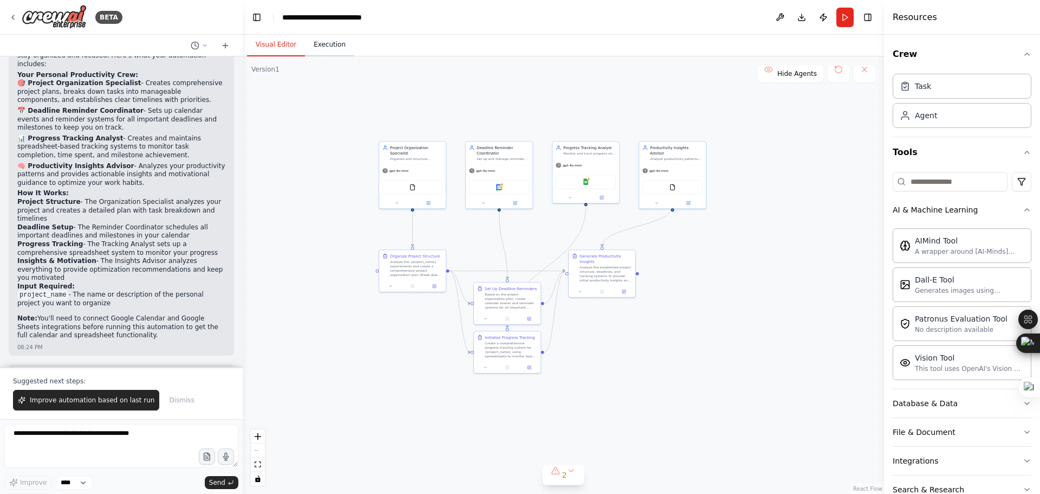
click at [322, 46] on button "Execution" at bounding box center [329, 45] width 49 height 23
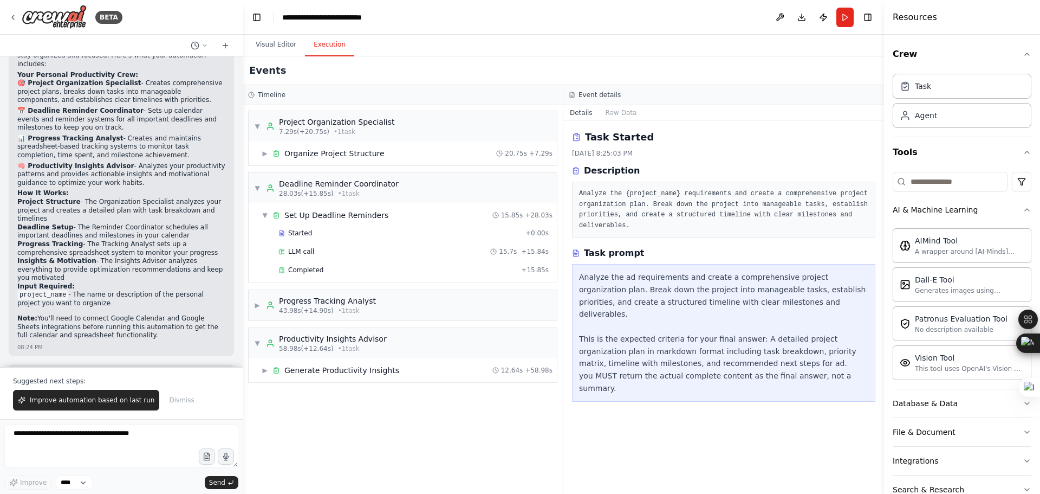
click at [685, 386] on div "Task Started 9/20/2025, 8:25:03 PM Description Analyze the {project_name} requi…" at bounding box center [723, 307] width 321 height 373
click at [169, 401] on span "Dismiss" at bounding box center [181, 399] width 25 height 9
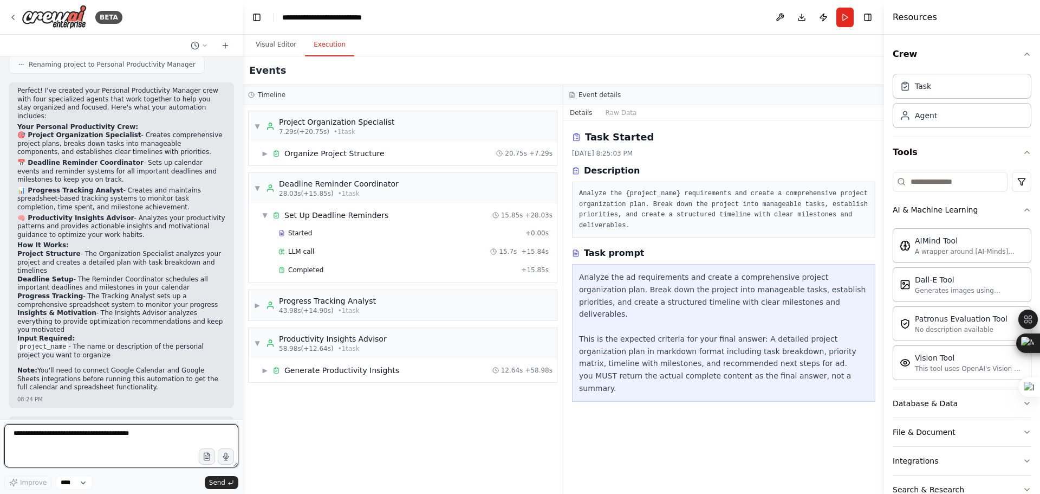
click at [146, 429] on textarea at bounding box center [121, 445] width 234 height 43
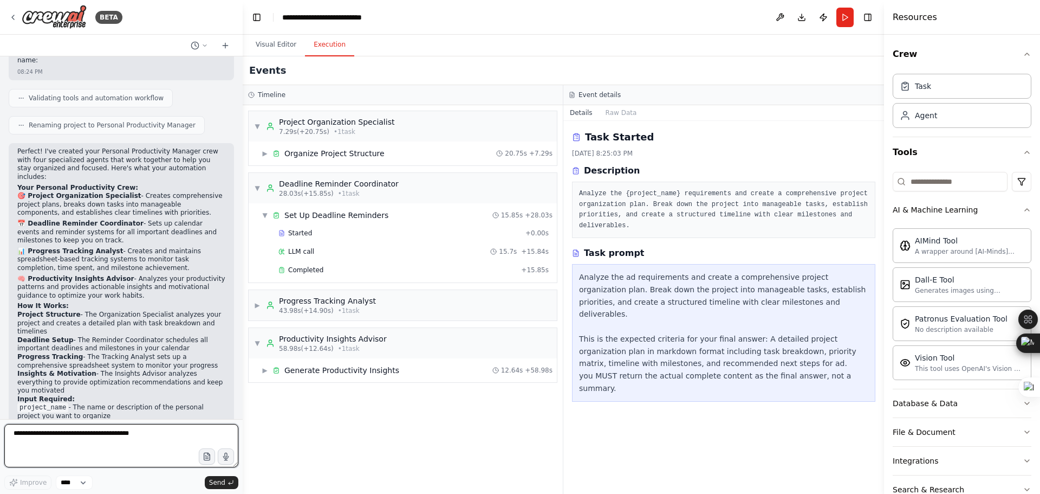
scroll to position [969, 0]
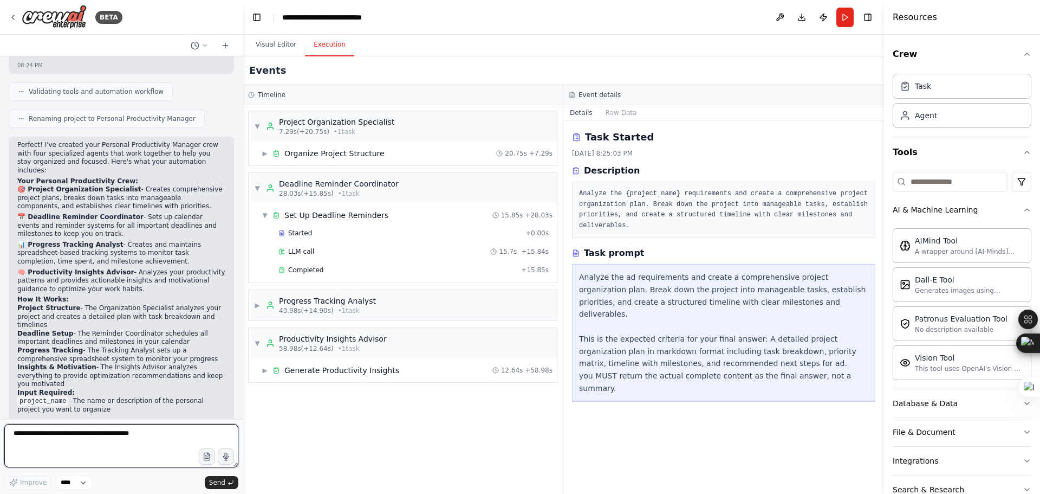
click at [132, 434] on textarea at bounding box center [121, 445] width 234 height 43
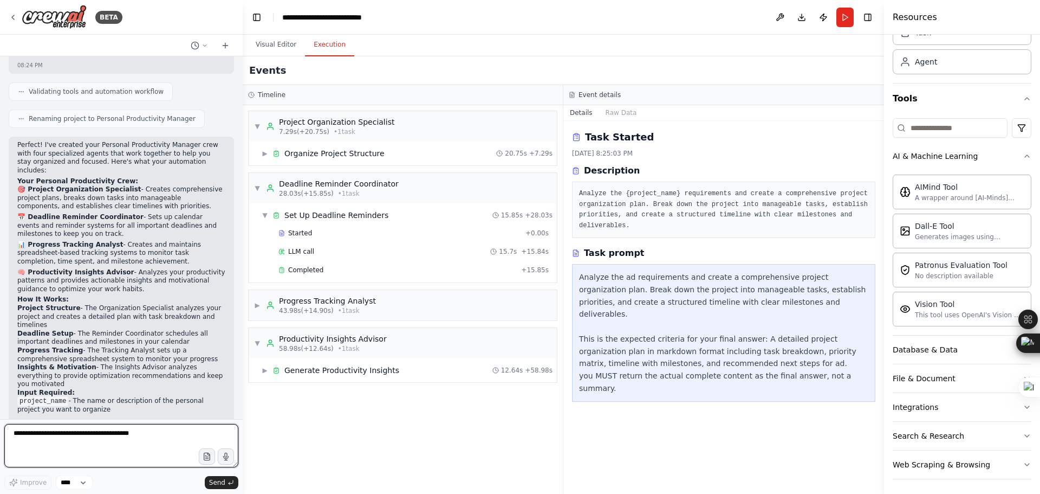
scroll to position [56, 0]
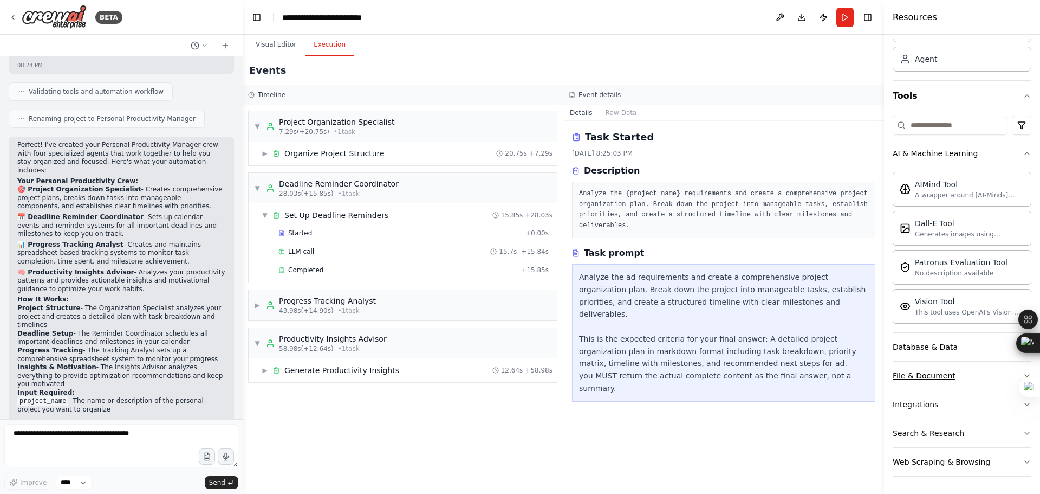
click at [959, 381] on button "File & Document" at bounding box center [962, 375] width 139 height 28
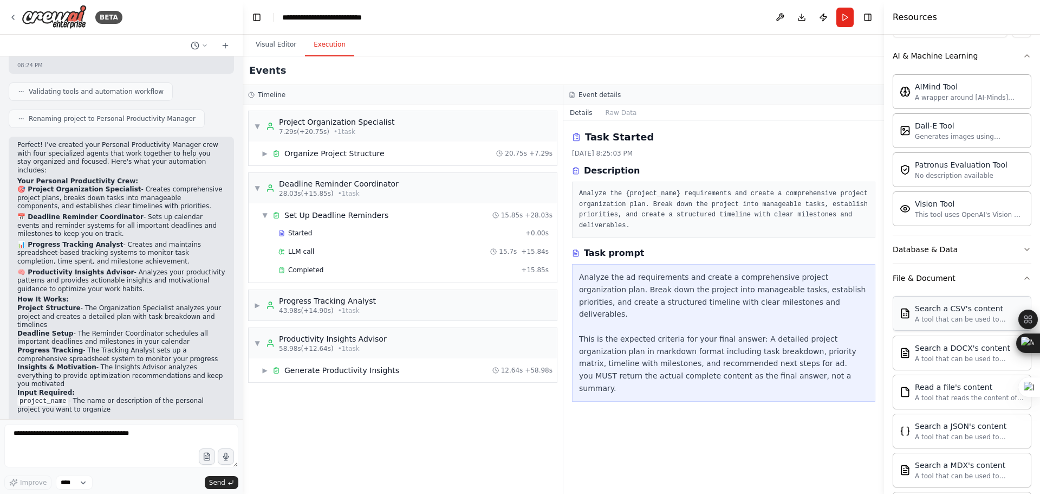
scroll to position [273, 0]
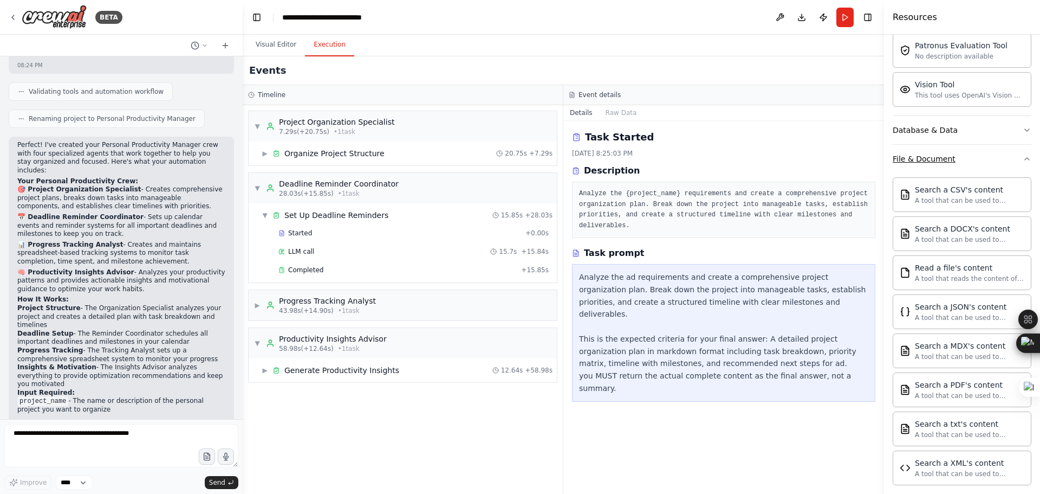
click at [976, 166] on button "File & Document" at bounding box center [962, 159] width 139 height 28
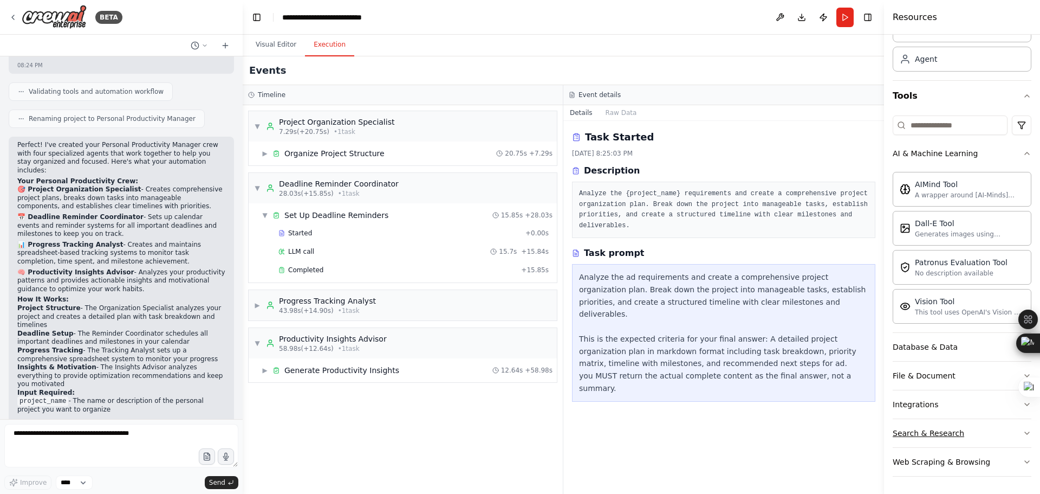
click at [984, 435] on button "Search & Research" at bounding box center [962, 433] width 139 height 28
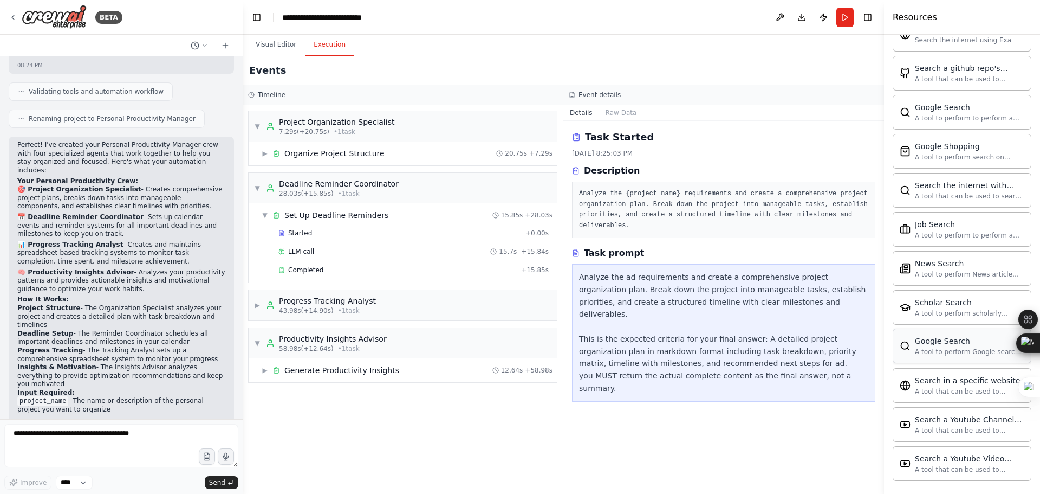
scroll to position [611, 0]
click at [1023, 465] on icon "button" at bounding box center [1027, 461] width 9 height 9
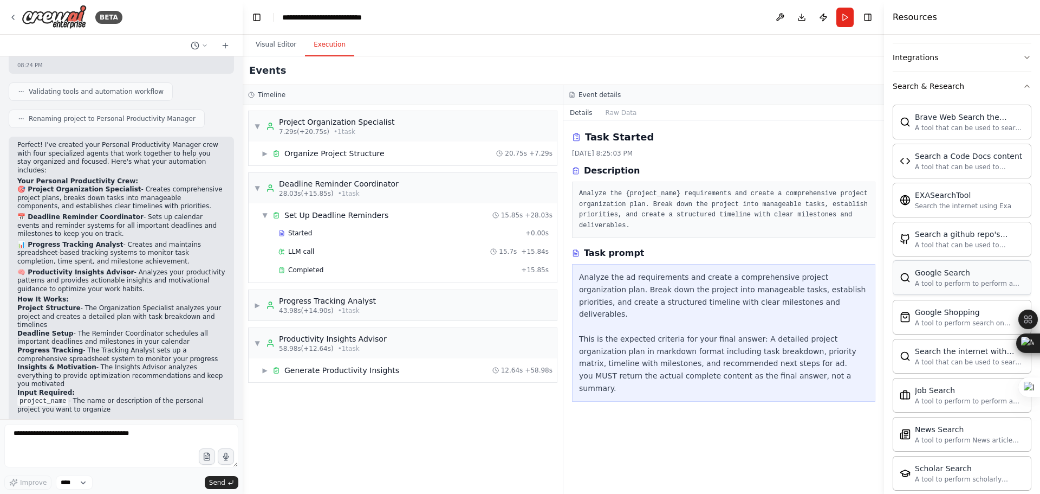
scroll to position [230, 0]
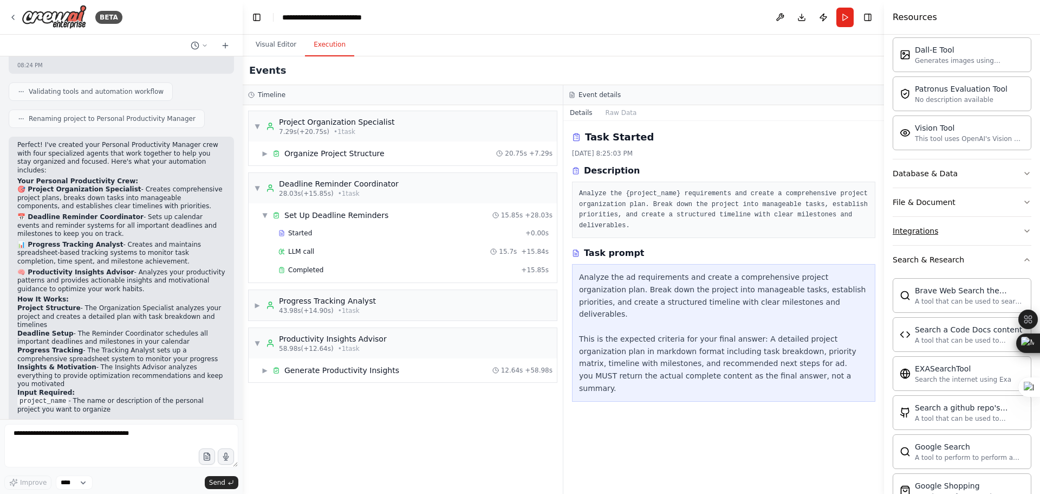
click at [971, 241] on button "Integrations" at bounding box center [962, 231] width 139 height 28
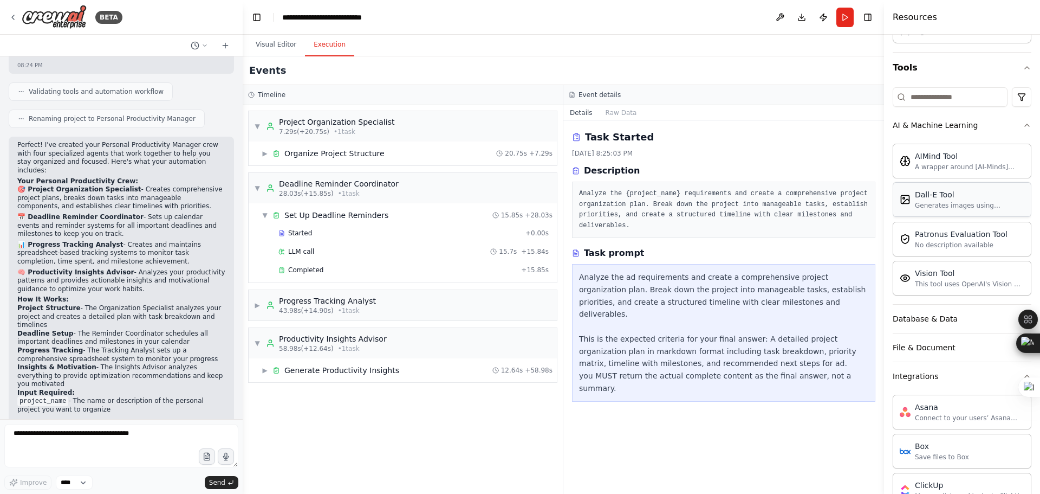
scroll to position [67, 0]
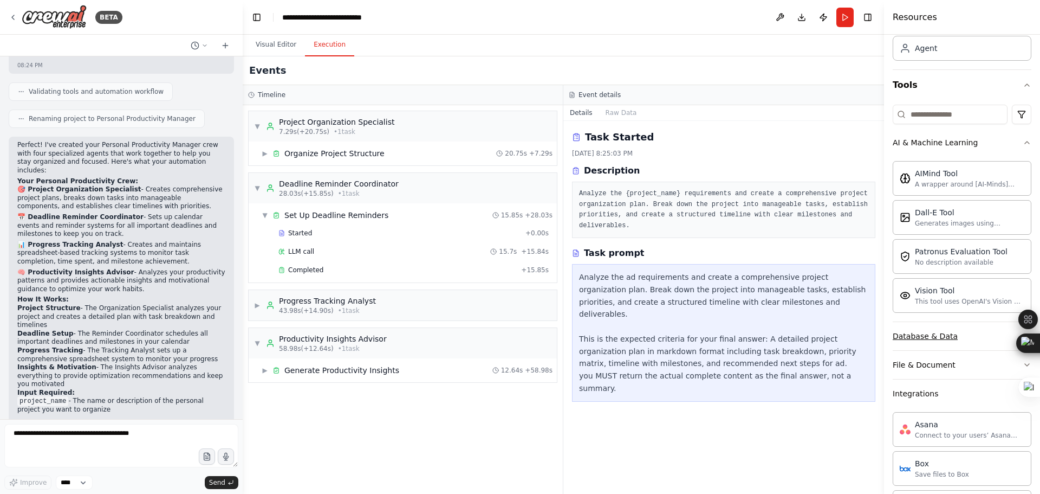
click at [950, 332] on div "Database & Data" at bounding box center [925, 335] width 65 height 11
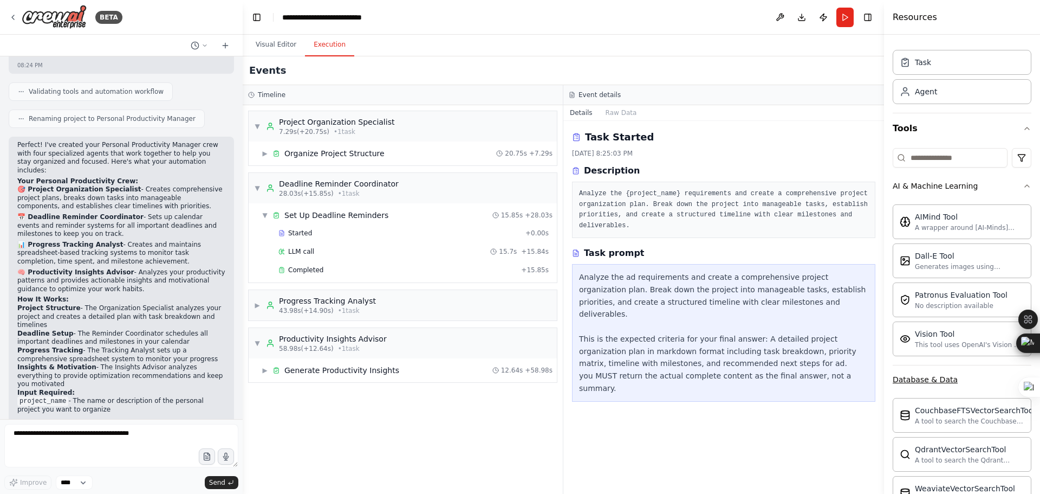
scroll to position [13, 0]
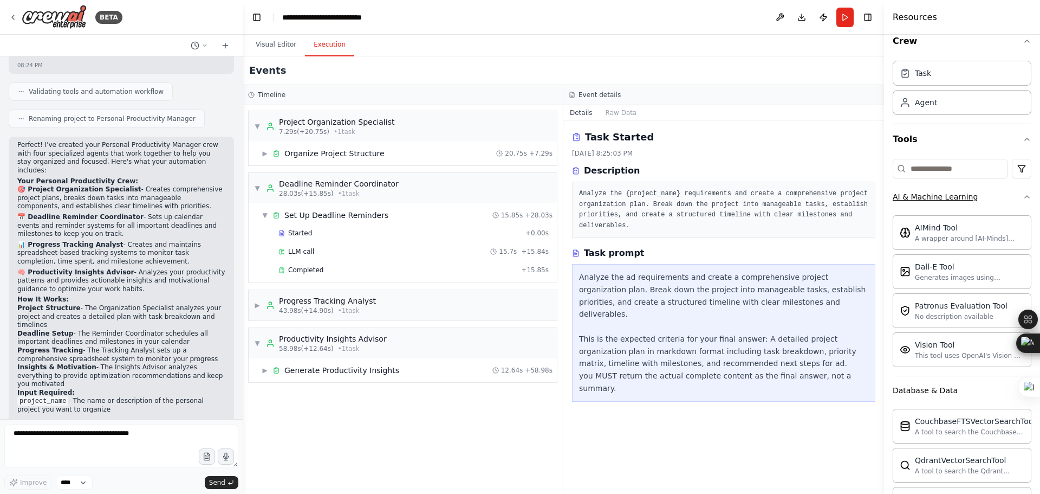
click at [990, 199] on button "AI & Machine Learning" at bounding box center [962, 197] width 139 height 28
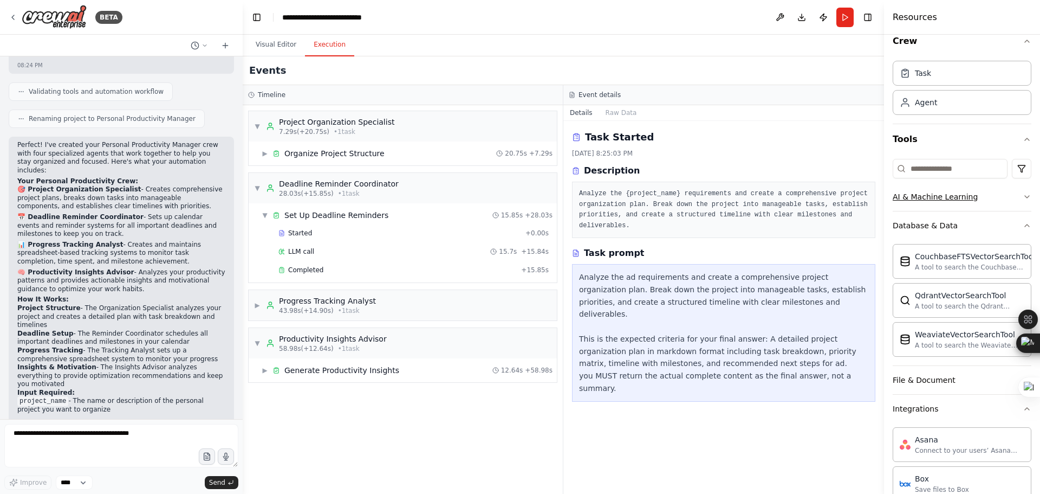
click at [992, 198] on button "AI & Machine Learning" at bounding box center [962, 197] width 139 height 28
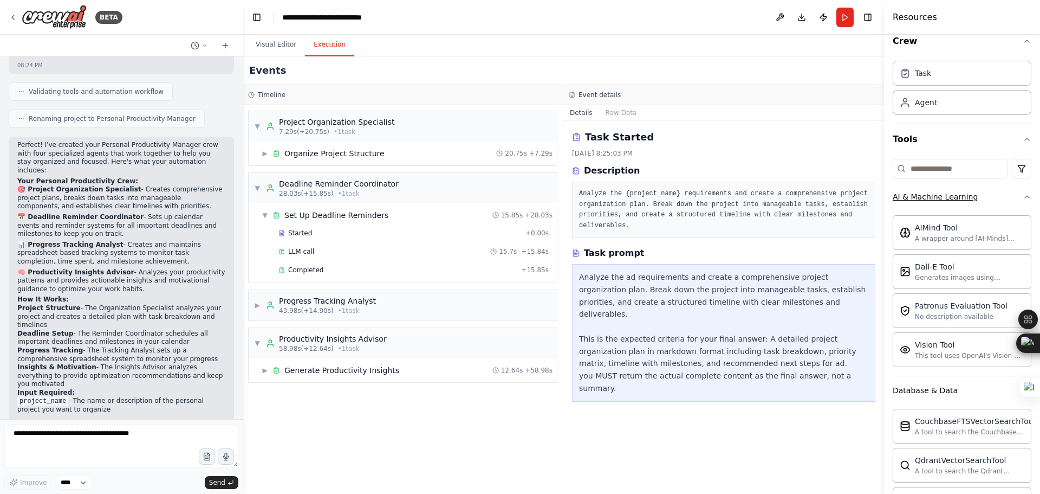
click at [992, 198] on button "AI & Machine Learning" at bounding box center [962, 197] width 139 height 28
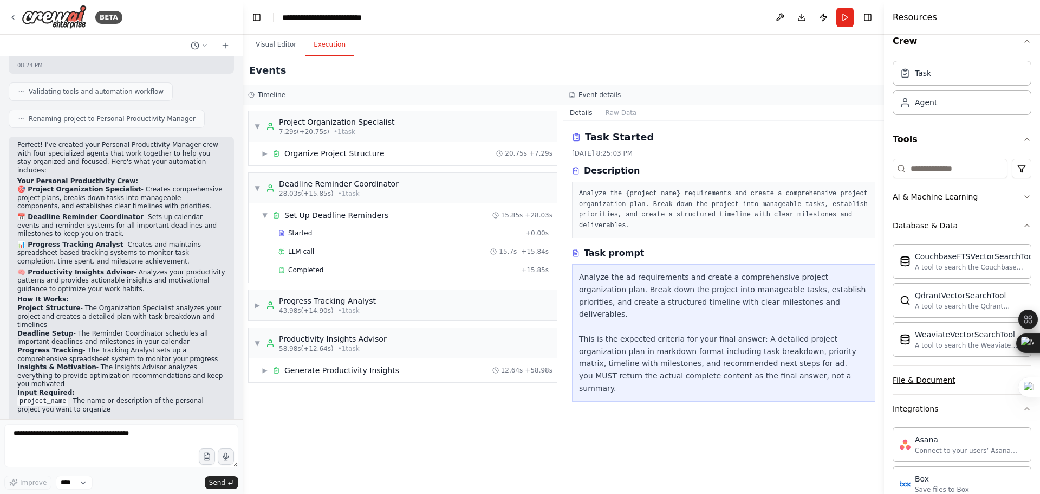
click at [972, 379] on button "File & Document" at bounding box center [962, 380] width 139 height 28
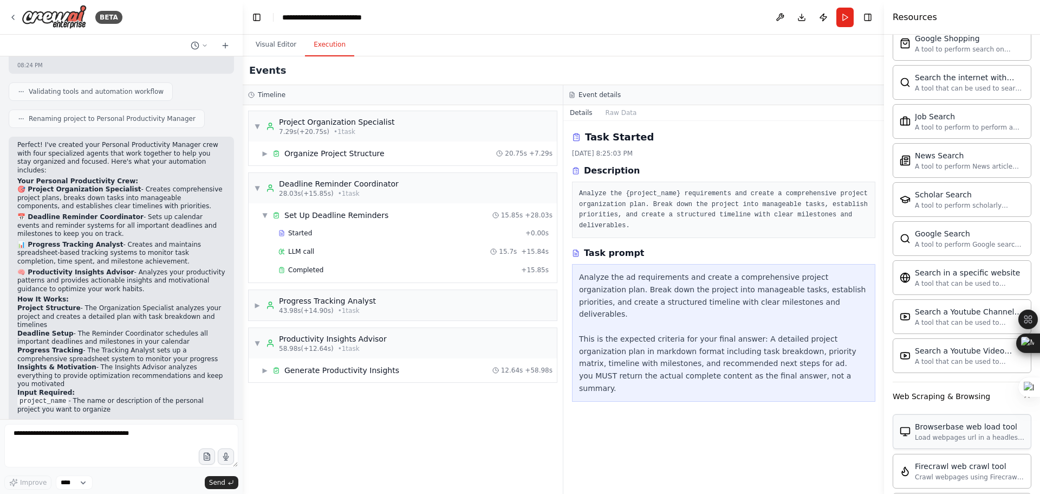
scroll to position [1812, 0]
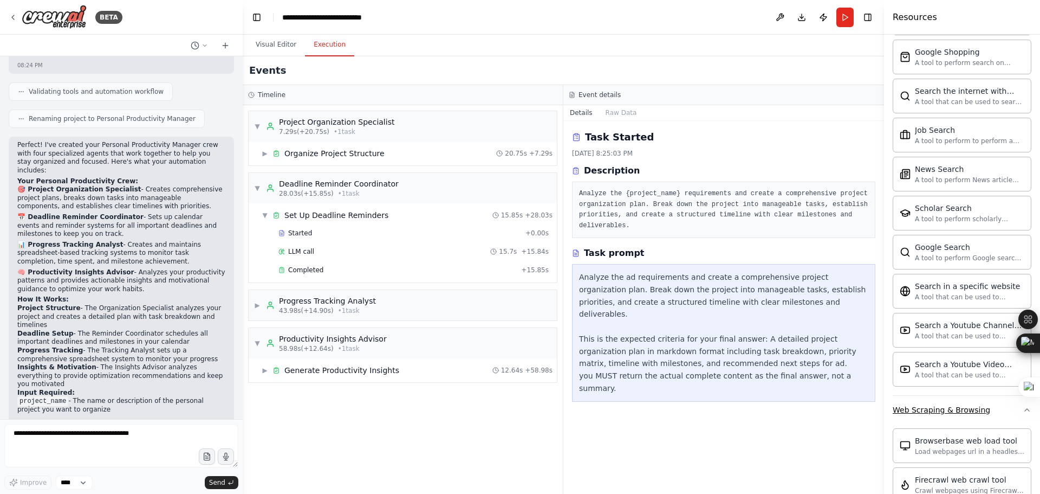
click at [994, 412] on button "Web Scraping & Browsing" at bounding box center [962, 409] width 139 height 28
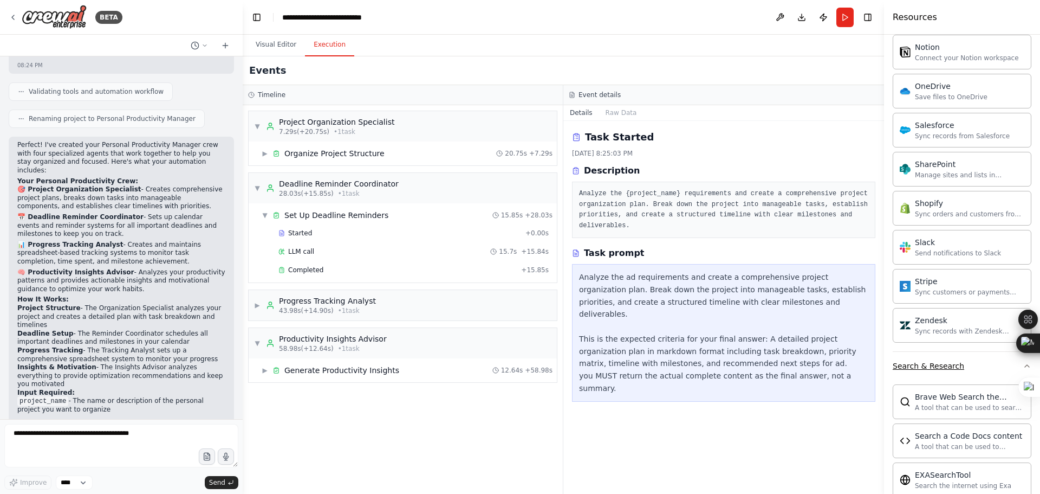
click at [987, 366] on button "Search & Research" at bounding box center [962, 366] width 139 height 28
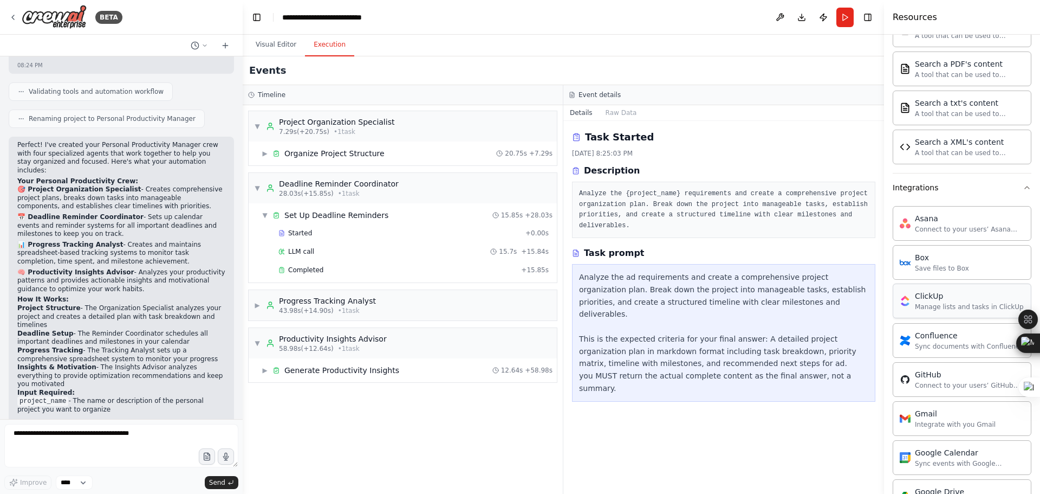
scroll to position [446, 0]
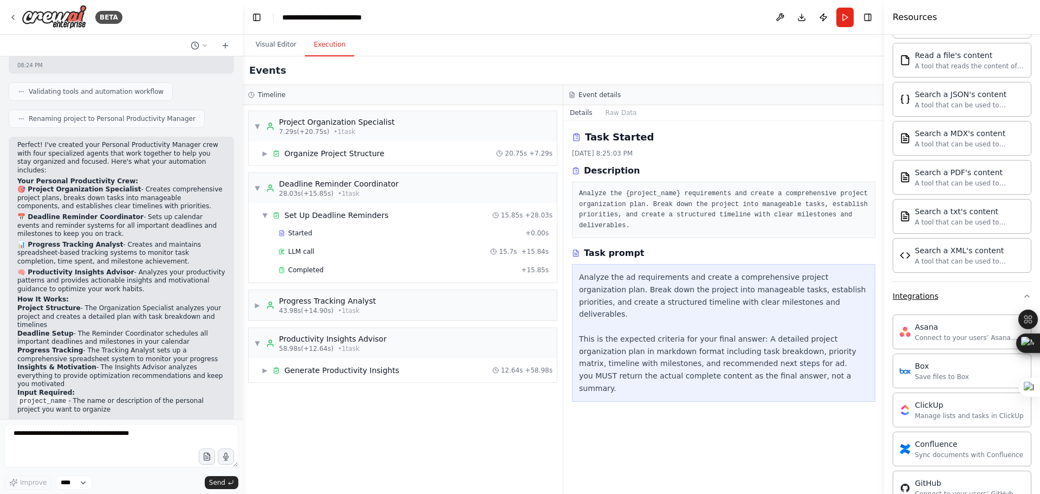
click at [986, 302] on button "Integrations" at bounding box center [962, 296] width 139 height 28
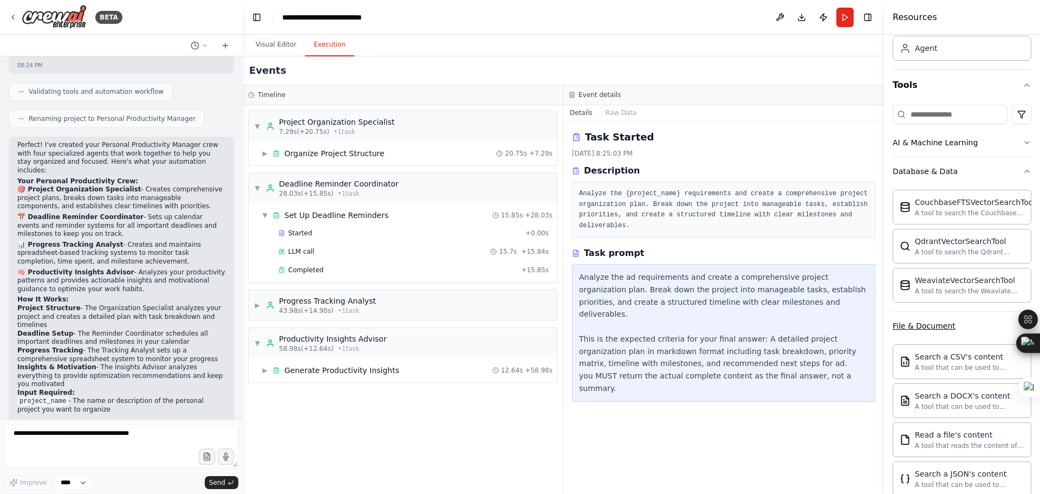
click at [984, 324] on button "File & Document" at bounding box center [962, 325] width 139 height 28
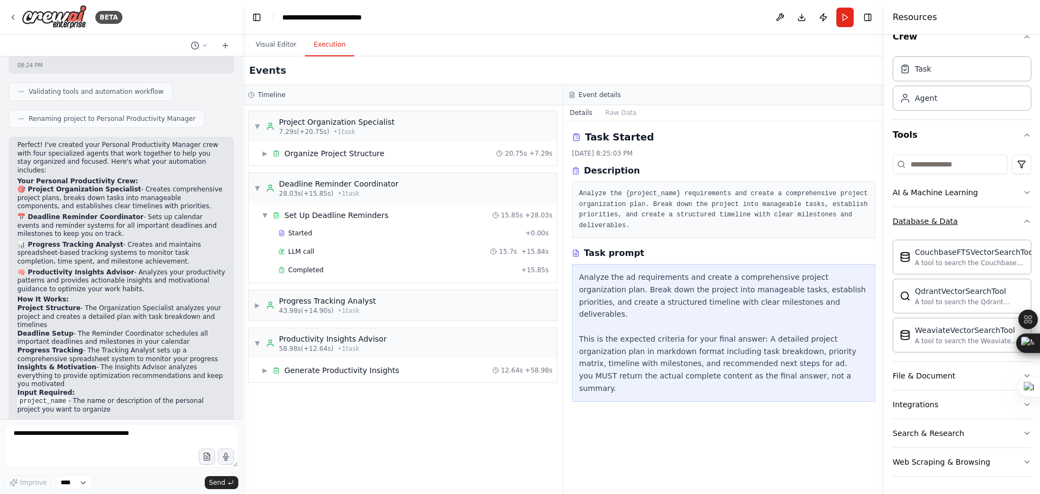
click at [981, 223] on button "Database & Data" at bounding box center [962, 221] width 139 height 28
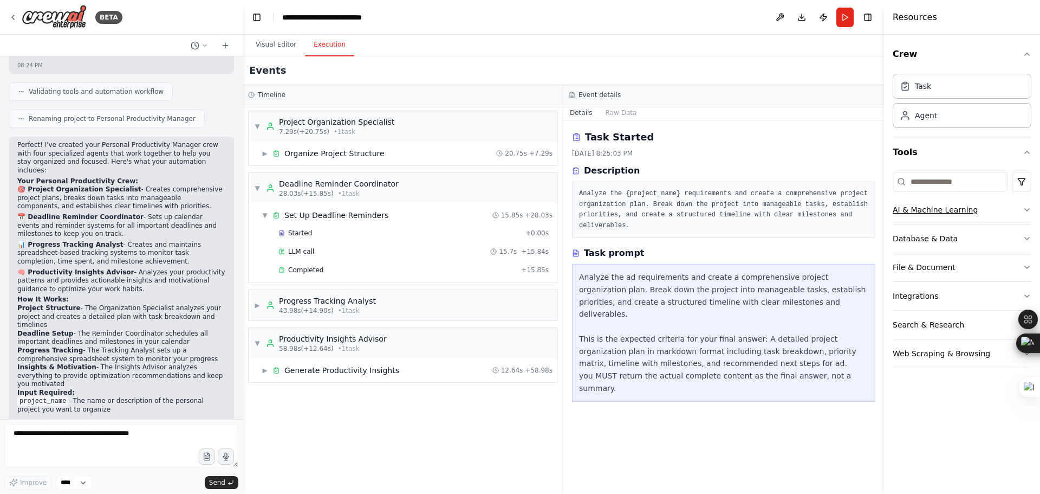
click at [981, 210] on button "AI & Machine Learning" at bounding box center [962, 210] width 139 height 28
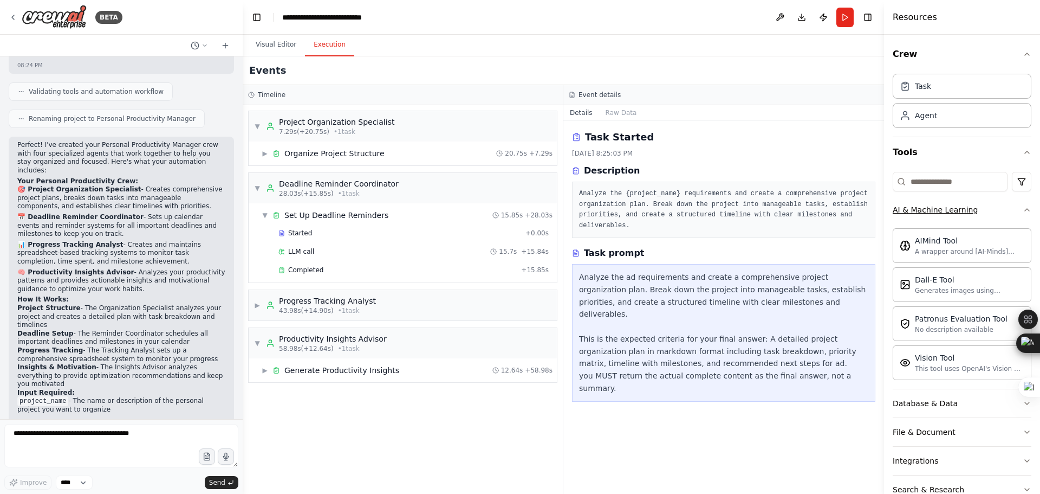
click at [985, 210] on button "AI & Machine Learning" at bounding box center [962, 210] width 139 height 28
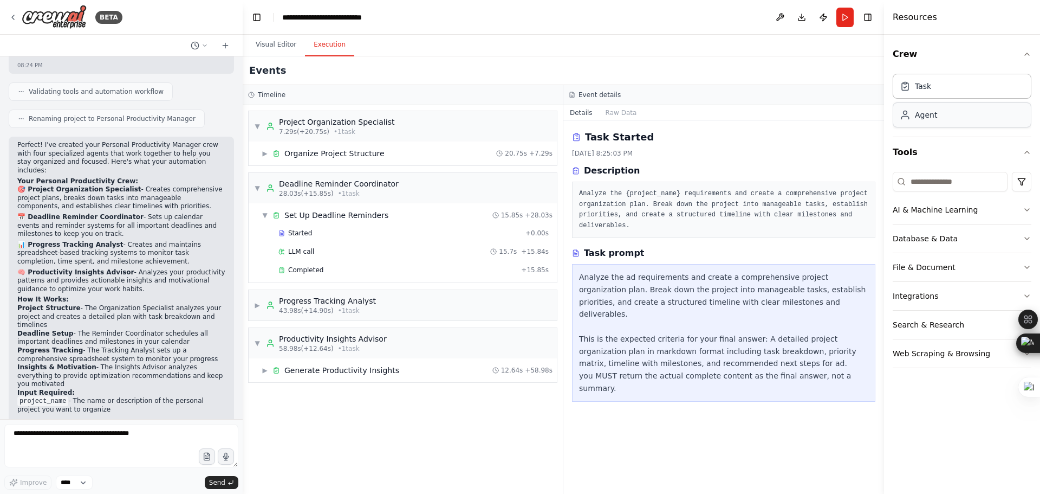
click at [958, 120] on div "Agent" at bounding box center [962, 114] width 139 height 25
click at [951, 121] on div "Agent" at bounding box center [962, 114] width 139 height 25
click at [957, 95] on div "Task" at bounding box center [962, 85] width 139 height 25
click at [846, 20] on button "Run" at bounding box center [844, 18] width 17 height 20
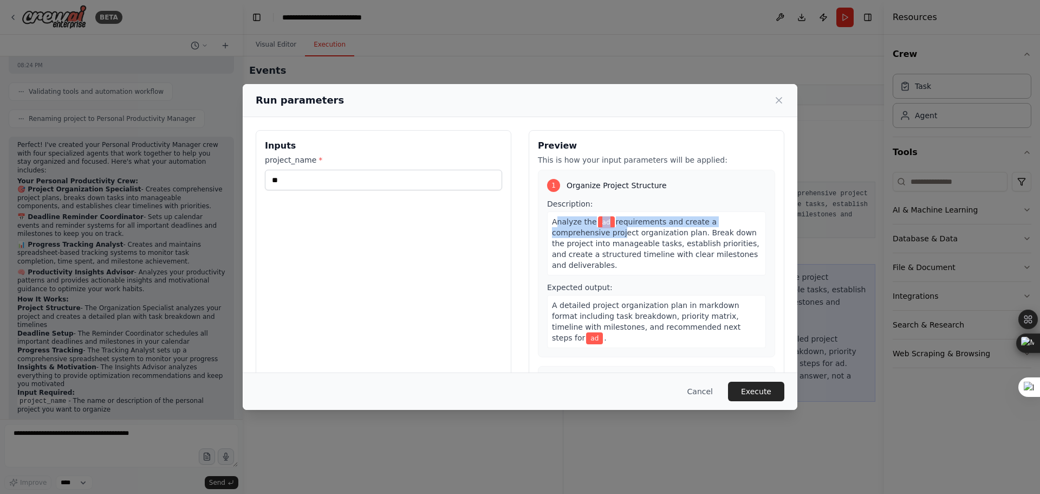
drag, startPoint x: 552, startPoint y: 223, endPoint x: 611, endPoint y: 237, distance: 60.7
click at [611, 237] on div "Analyze the ad requirements and create a comprehensive project organization pla…" at bounding box center [656, 243] width 219 height 64
click at [217, 493] on div at bounding box center [108, 494] width 217 height 0
click at [670, 200] on div "Description: Analyze the ad requirements and create a comprehensive project org…" at bounding box center [656, 236] width 219 height 77
drag, startPoint x: 550, startPoint y: 220, endPoint x: 666, endPoint y: 265, distance: 124.9
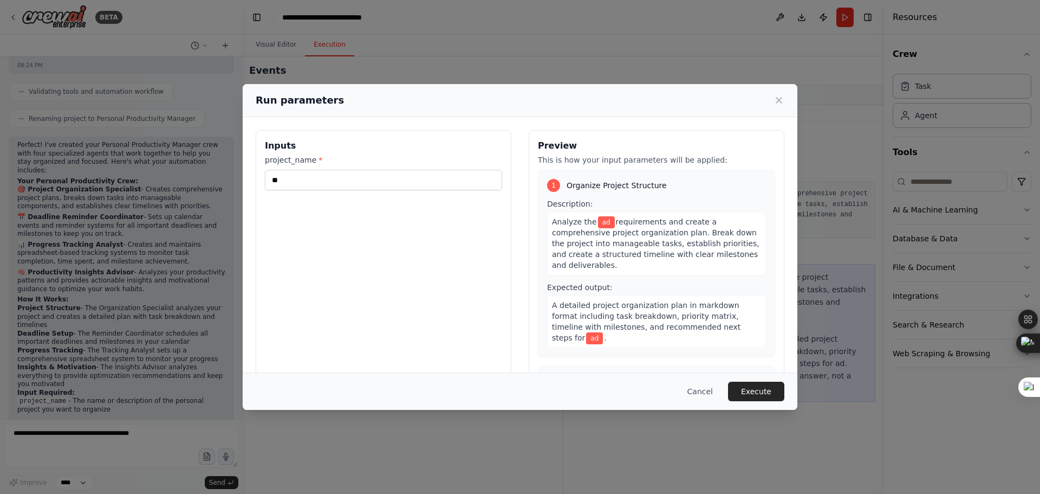
click at [666, 265] on div "Analyze the ad requirements and create a comprehensive project organization pla…" at bounding box center [656, 243] width 219 height 64
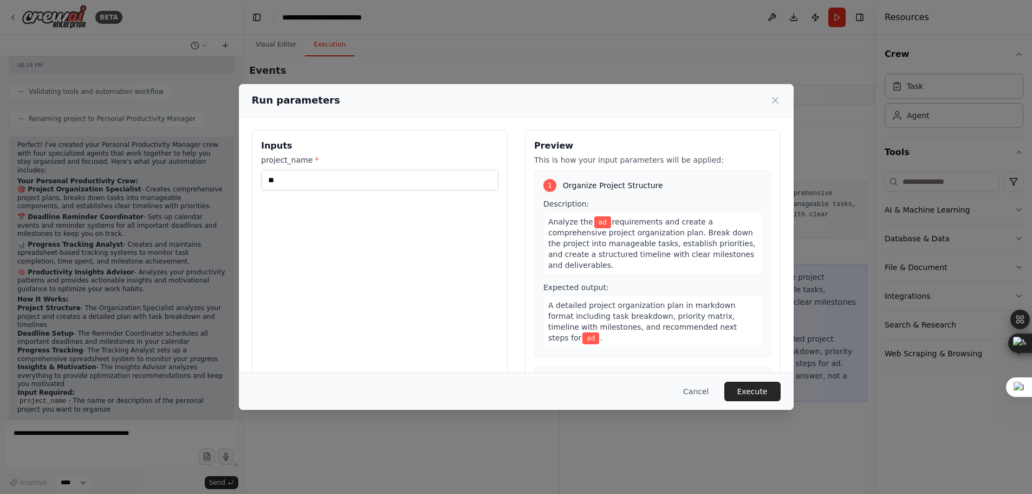
click at [658, 256] on span "requirements and create a comprehensive project organization plan. Break down t…" at bounding box center [651, 243] width 207 height 52
click at [654, 261] on div "Analyze the ad requirements and create a comprehensive project organization pla…" at bounding box center [652, 243] width 219 height 64
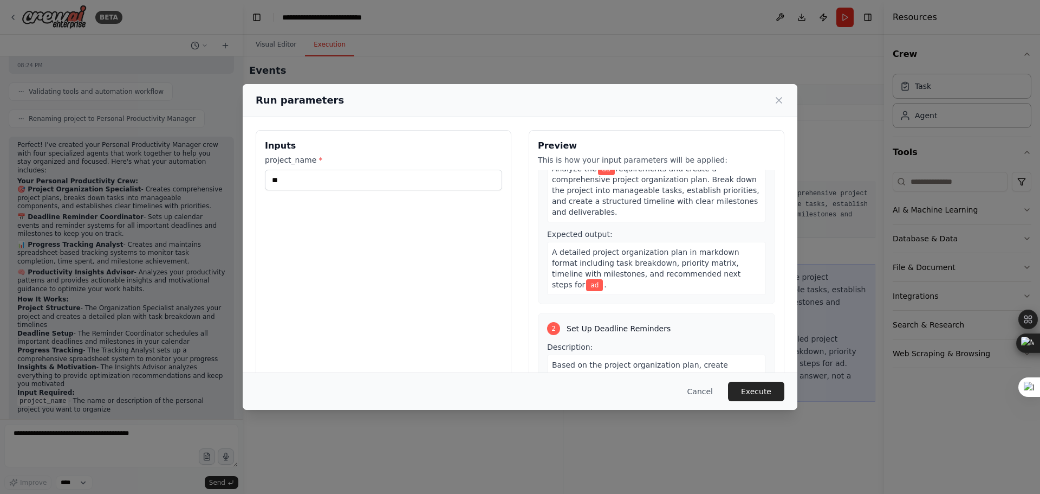
scroll to position [54, 0]
click at [547, 249] on div "A detailed project organization plan in markdown format including task breakdow…" at bounding box center [656, 267] width 219 height 53
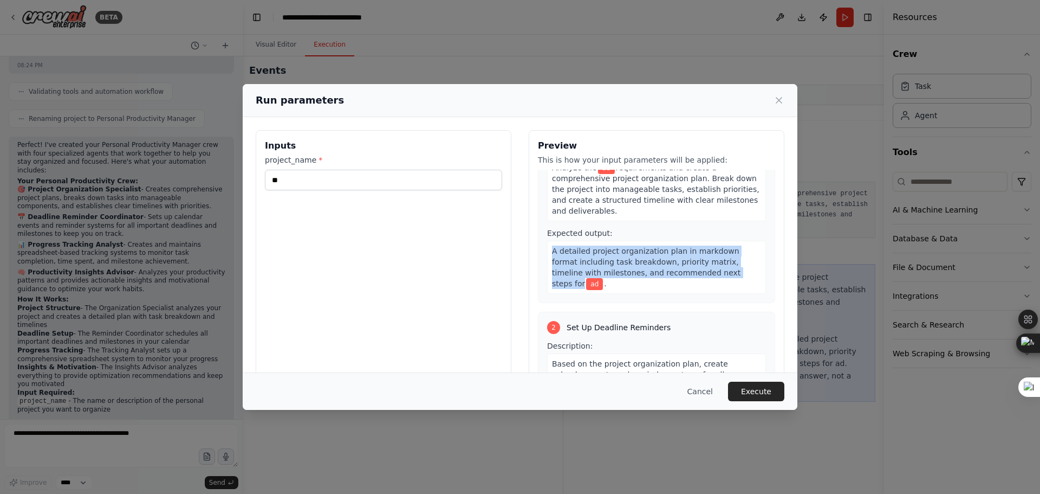
drag, startPoint x: 545, startPoint y: 249, endPoint x: 695, endPoint y: 273, distance: 151.9
click at [695, 273] on div "A detailed project organization plan in markdown format including task breakdow…" at bounding box center [656, 267] width 219 height 53
click at [695, 273] on span "A detailed project organization plan in markdown format including task breakdow…" at bounding box center [646, 266] width 189 height 41
drag, startPoint x: 548, startPoint y: 252, endPoint x: 696, endPoint y: 270, distance: 148.9
click at [696, 270] on span "A detailed project organization plan in markdown format including task breakdow…" at bounding box center [646, 266] width 189 height 41
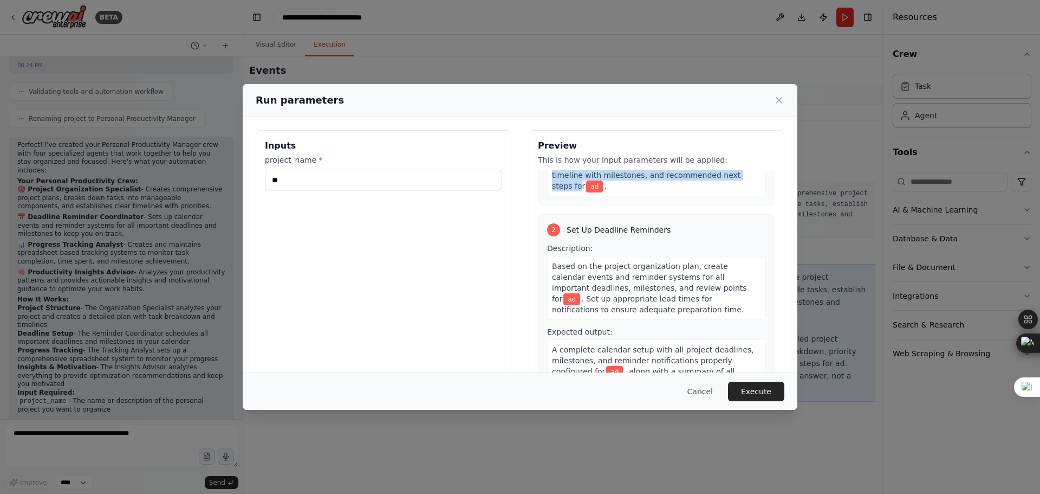
scroll to position [163, 0]
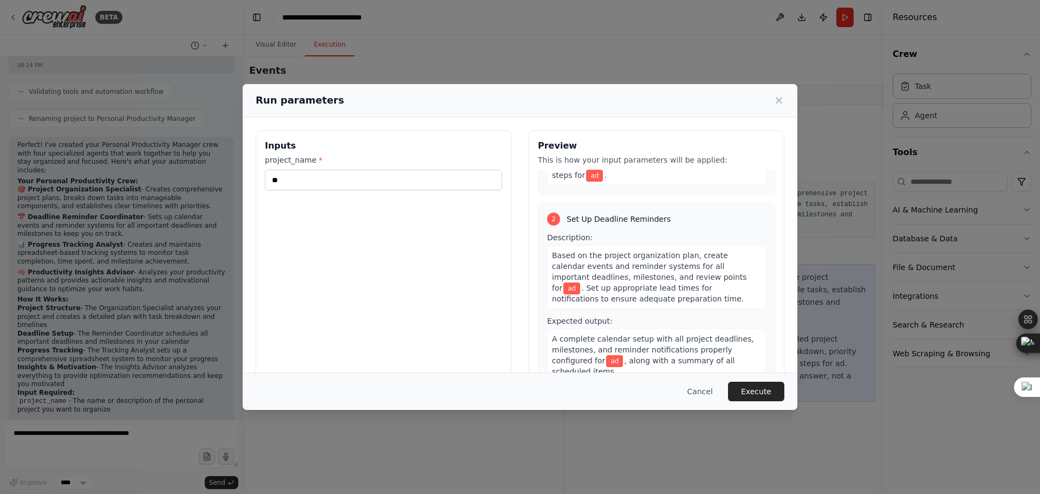
click at [618, 265] on span "Based on the project organization plan, create calendar events and reminder sys…" at bounding box center [649, 271] width 195 height 41
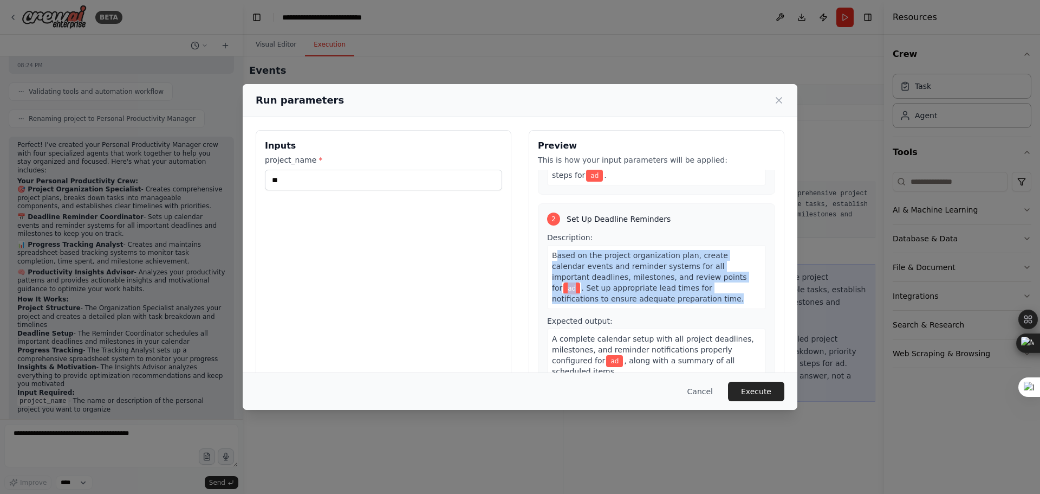
drag, startPoint x: 551, startPoint y: 245, endPoint x: 656, endPoint y: 285, distance: 111.8
click at [656, 285] on div "Based on the project organization plan, create calendar events and reminder sys…" at bounding box center [656, 277] width 219 height 64
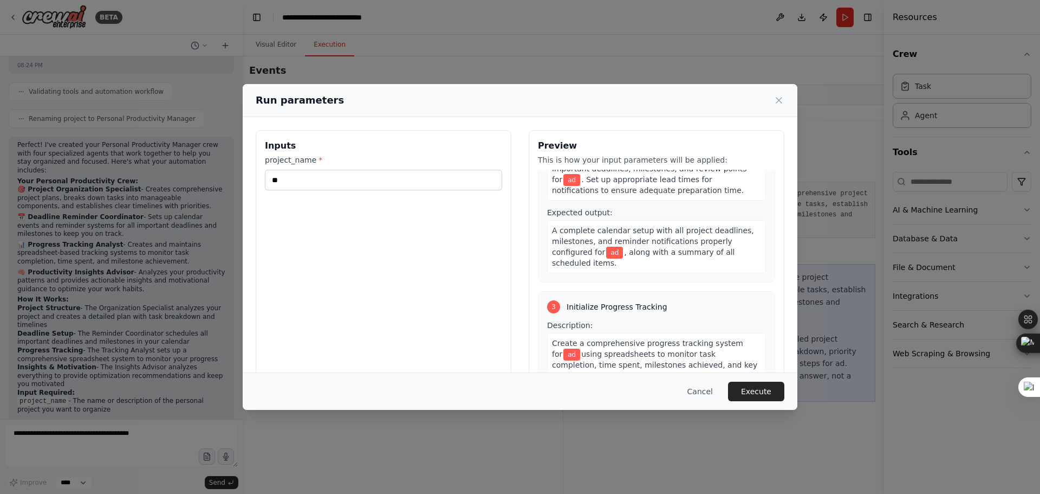
click at [618, 291] on div "3 Initialize Progress Tracking Description: Create a comprehensive progress tra…" at bounding box center [656, 384] width 237 height 187
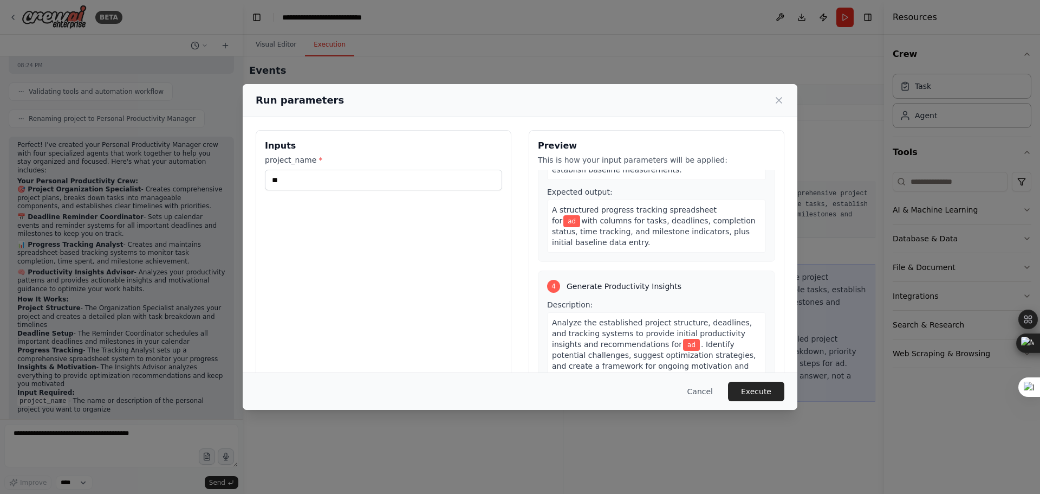
scroll to position [535, 0]
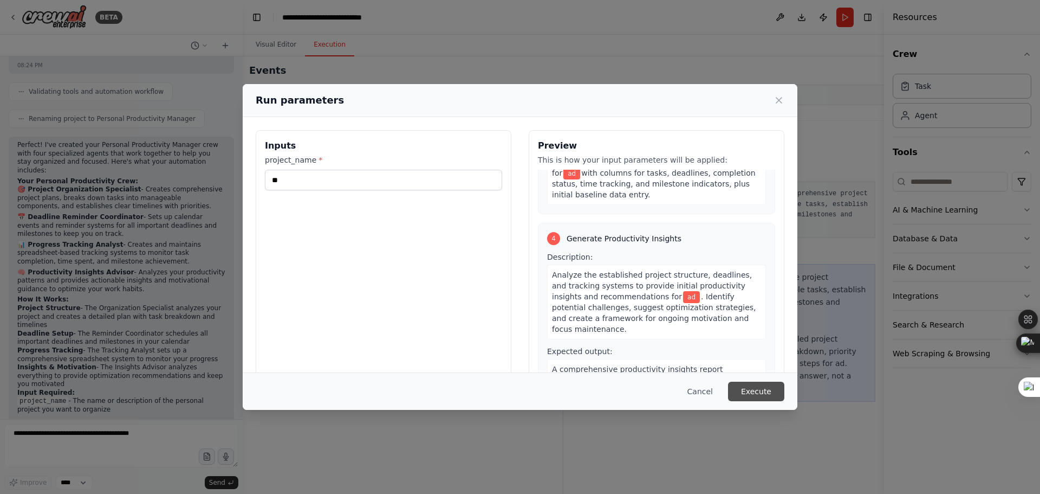
click at [744, 395] on button "Execute" at bounding box center [756, 391] width 56 height 20
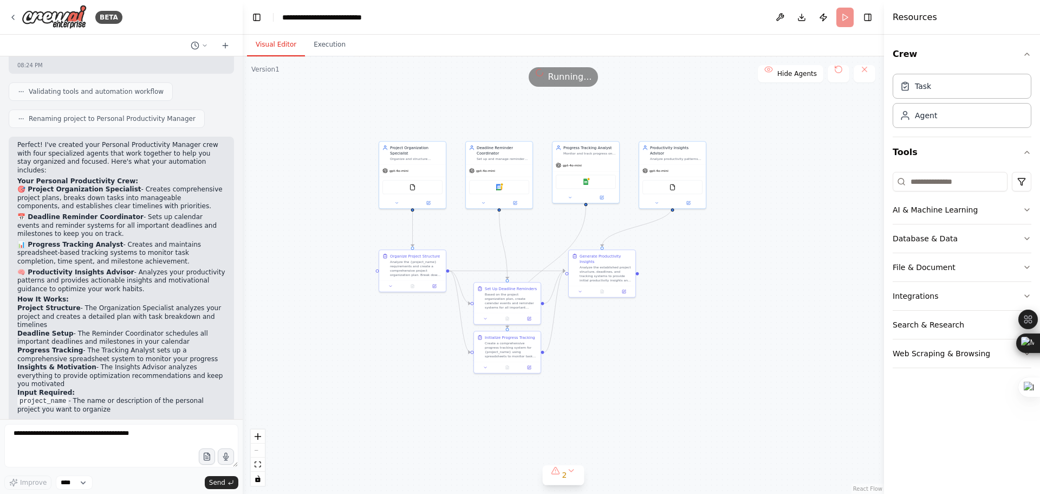
click at [280, 38] on button "Visual Editor" at bounding box center [276, 45] width 58 height 23
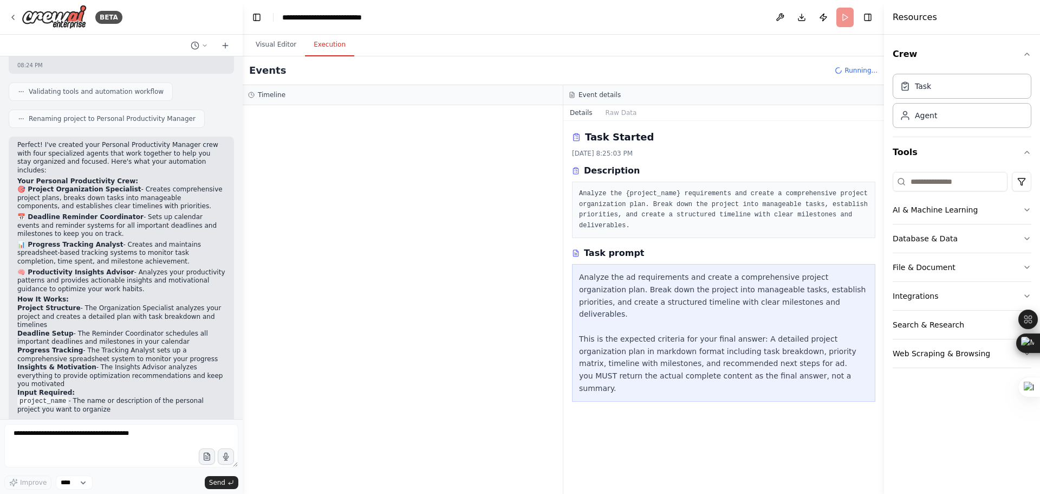
click at [346, 37] on button "Execution" at bounding box center [329, 45] width 49 height 23
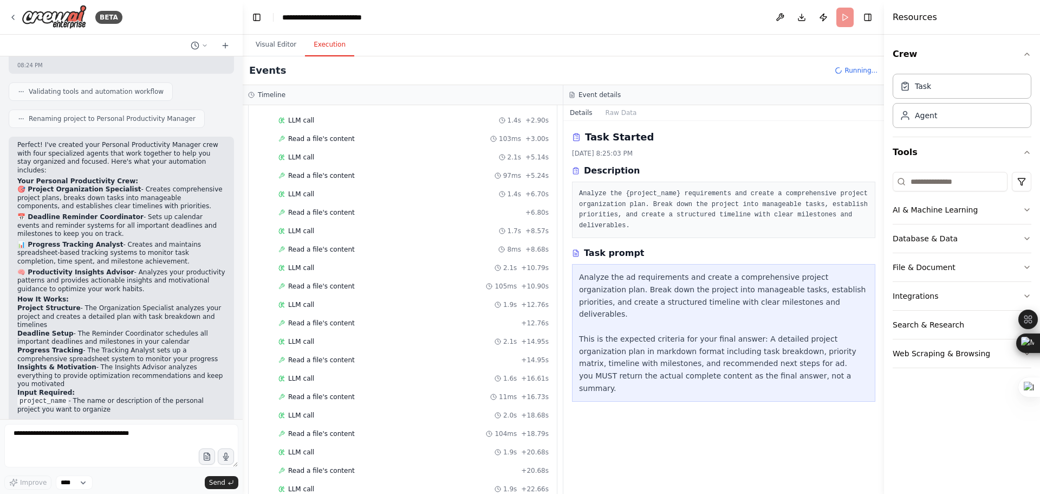
scroll to position [0, 0]
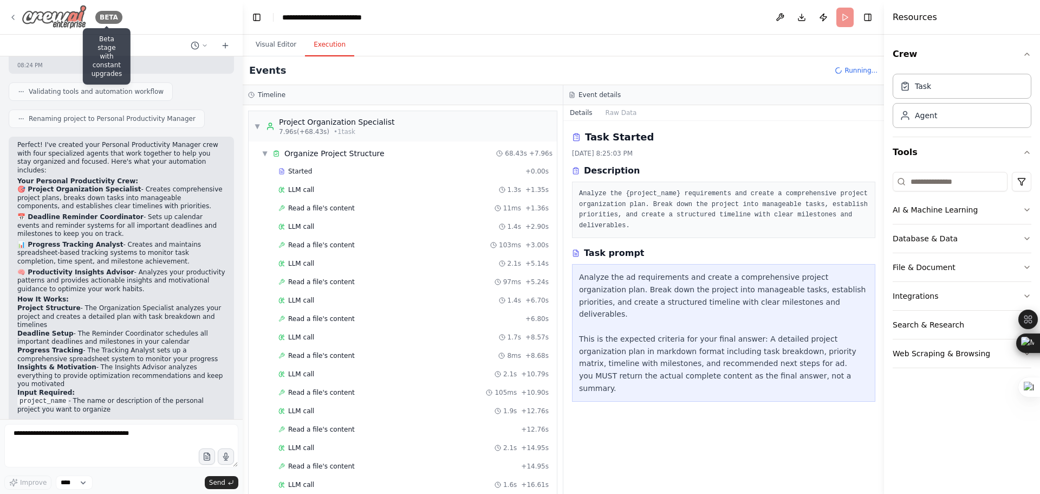
click at [105, 16] on div "BETA" at bounding box center [108, 17] width 27 height 13
